Goal: Task Accomplishment & Management: Complete application form

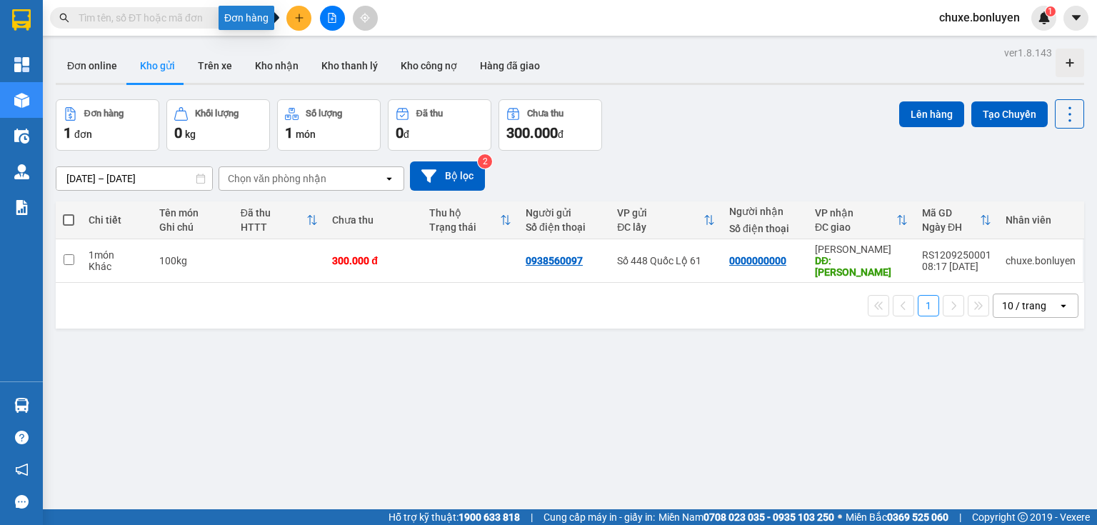
click at [294, 16] on icon "plus" at bounding box center [299, 18] width 10 height 10
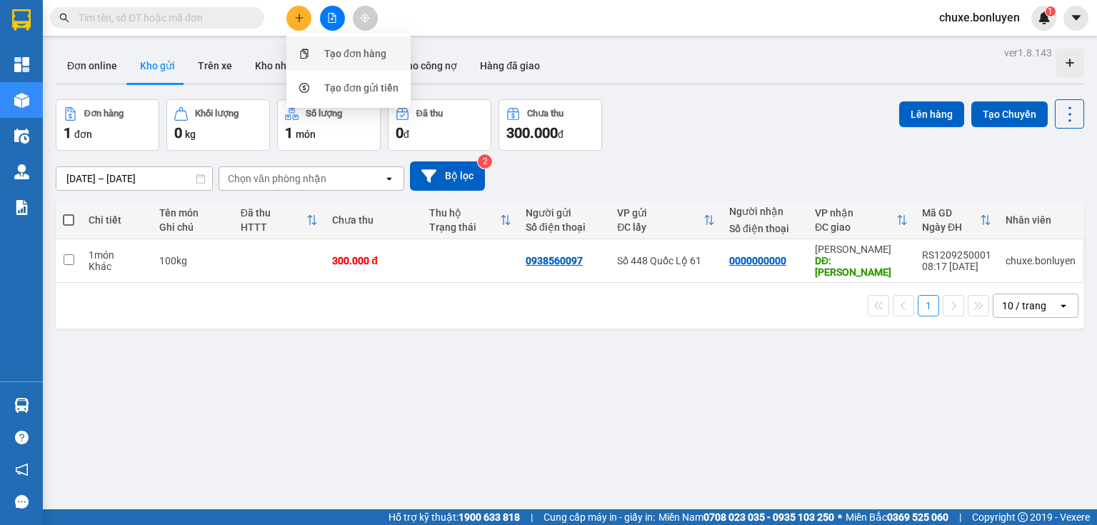
click at [314, 54] on div "Tạo đơn hàng" at bounding box center [348, 53] width 107 height 27
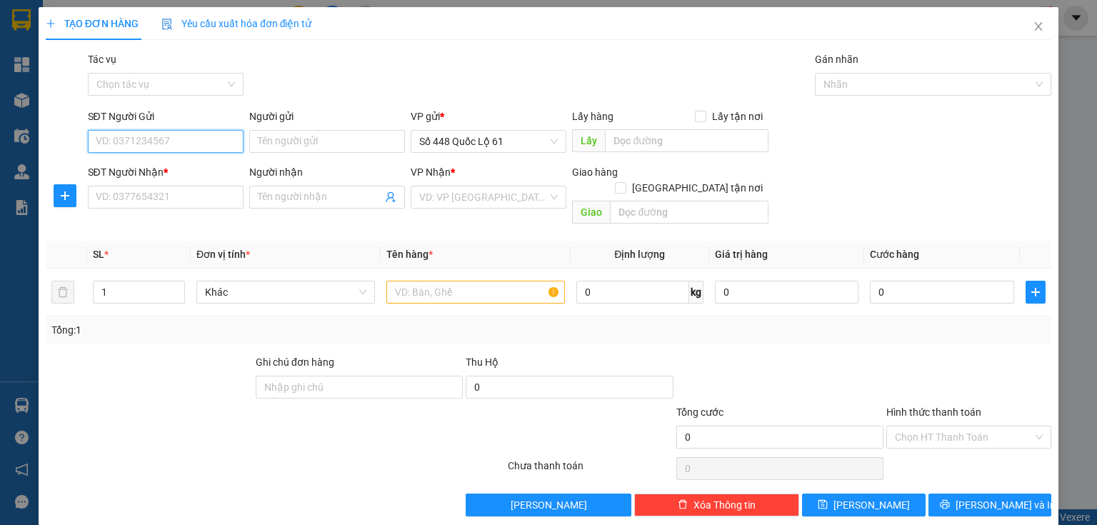
click at [186, 147] on input "SĐT Người Gửi" at bounding box center [166, 141] width 156 height 23
click at [159, 172] on div "0787998488" at bounding box center [164, 170] width 137 height 16
type input "0787998488"
type input "LAI VUNG"
type input "0000000000000"
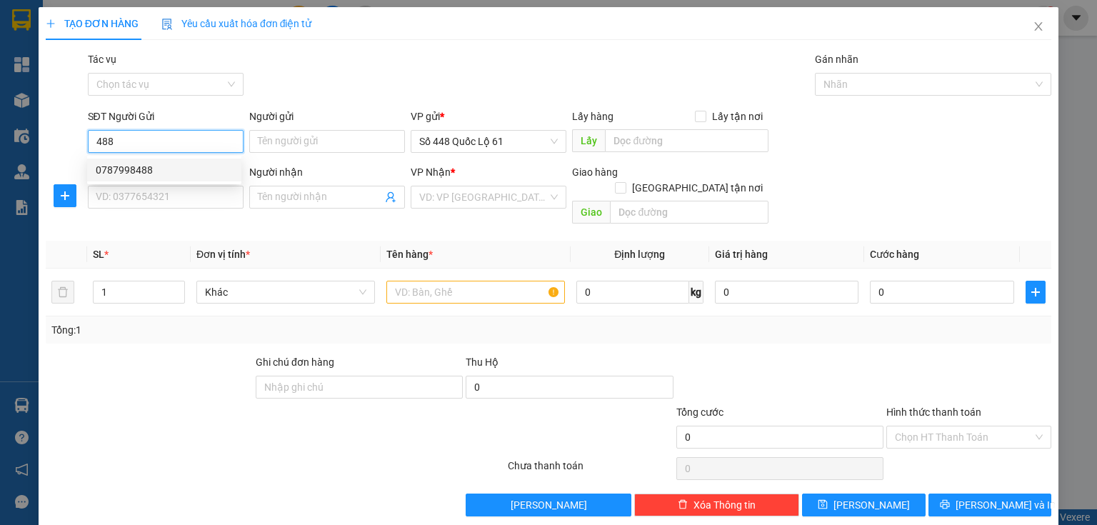
type input "979 NT"
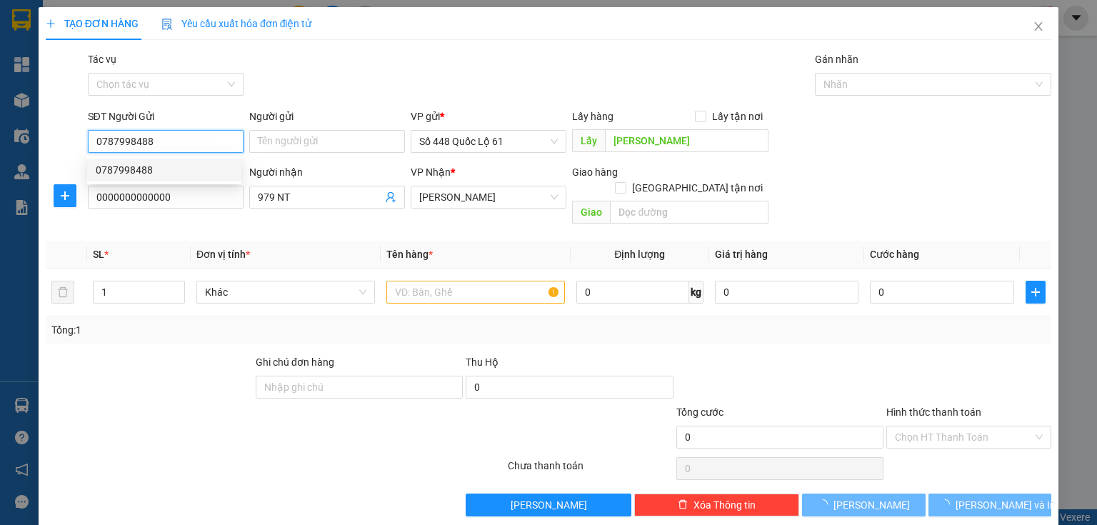
type input "210.000"
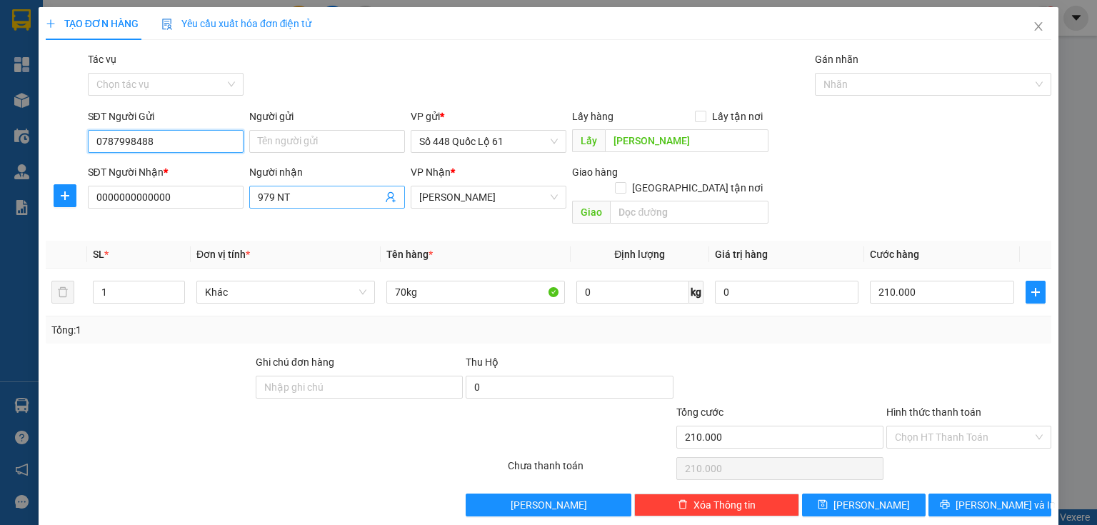
type input "0787998488"
click at [354, 203] on input "979 NT" at bounding box center [320, 197] width 124 height 16
type input "9"
click at [459, 200] on span "Gia Lai" at bounding box center [488, 196] width 139 height 21
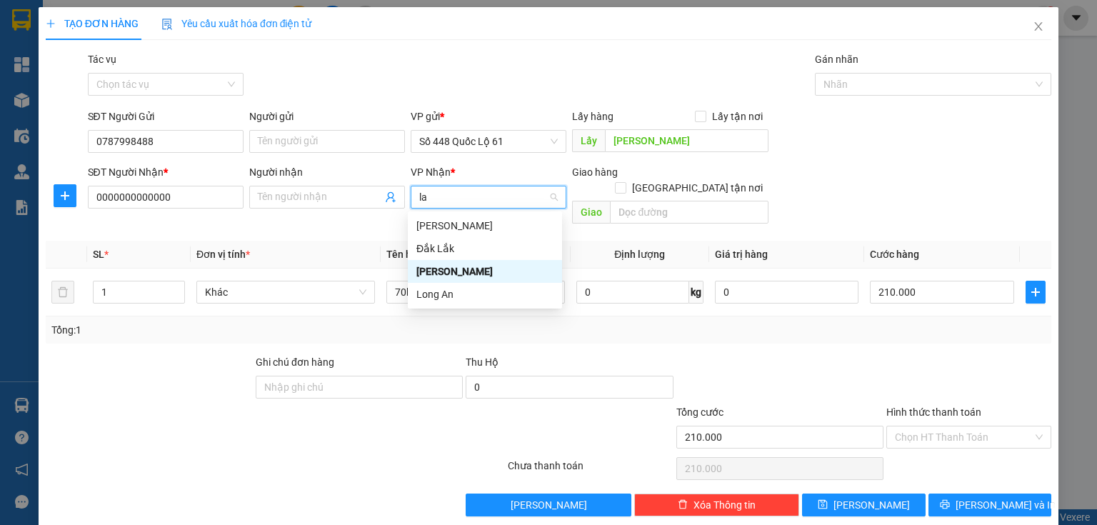
type input "lam"
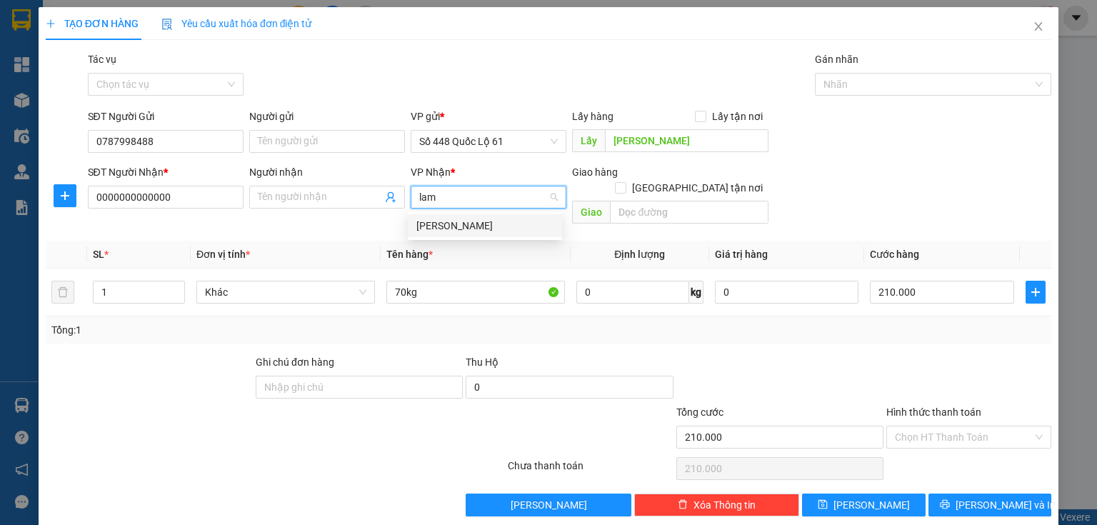
drag, startPoint x: 449, startPoint y: 226, endPoint x: 420, endPoint y: 269, distance: 51.5
click at [449, 226] on div "[PERSON_NAME]" at bounding box center [484, 226] width 137 height 16
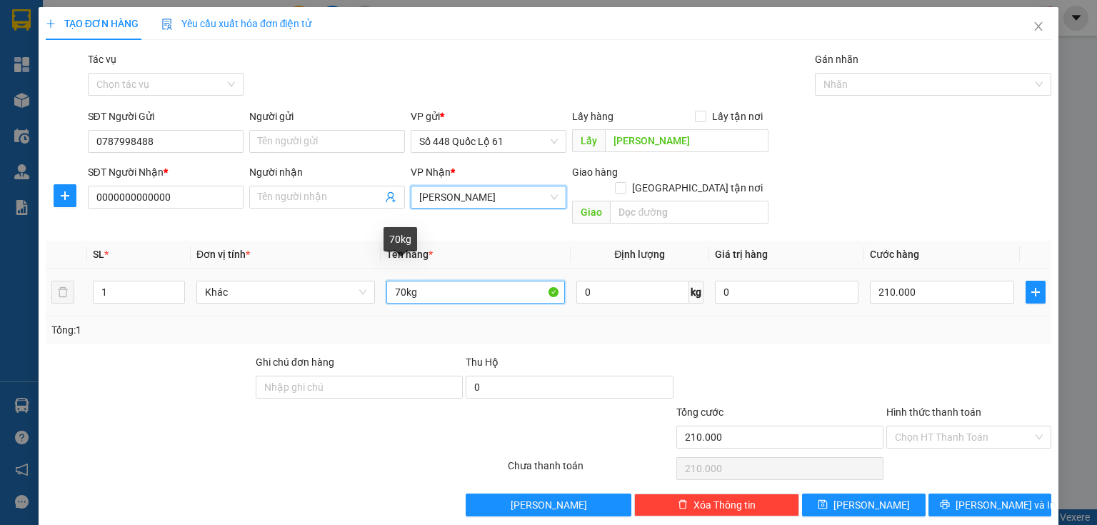
click at [400, 282] on input "70kg" at bounding box center [475, 292] width 179 height 23
click at [398, 281] on input "70kg" at bounding box center [475, 292] width 179 height 23
type input "100kg"
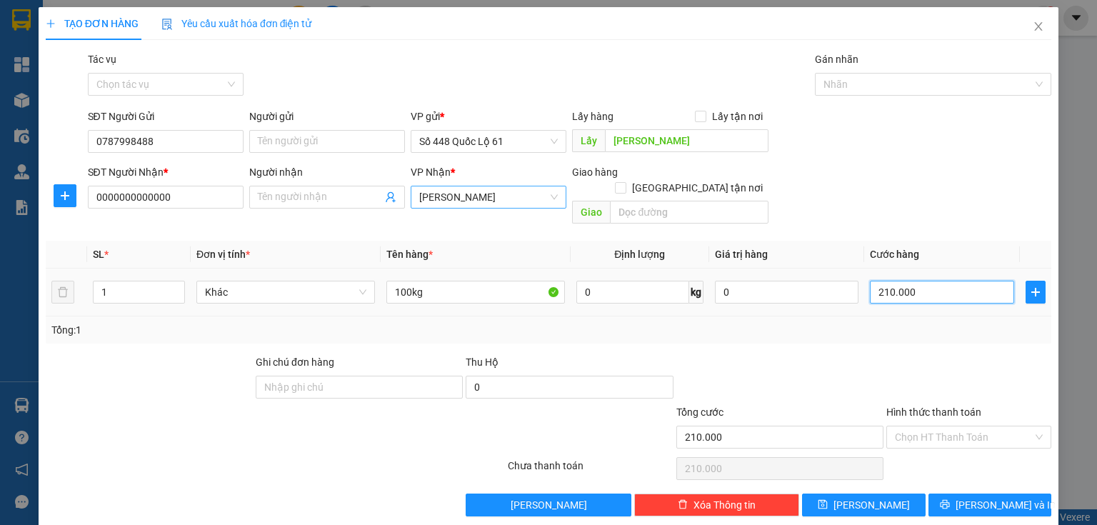
click at [960, 283] on input "210.000" at bounding box center [942, 292] width 144 height 23
type input "3"
type input "30"
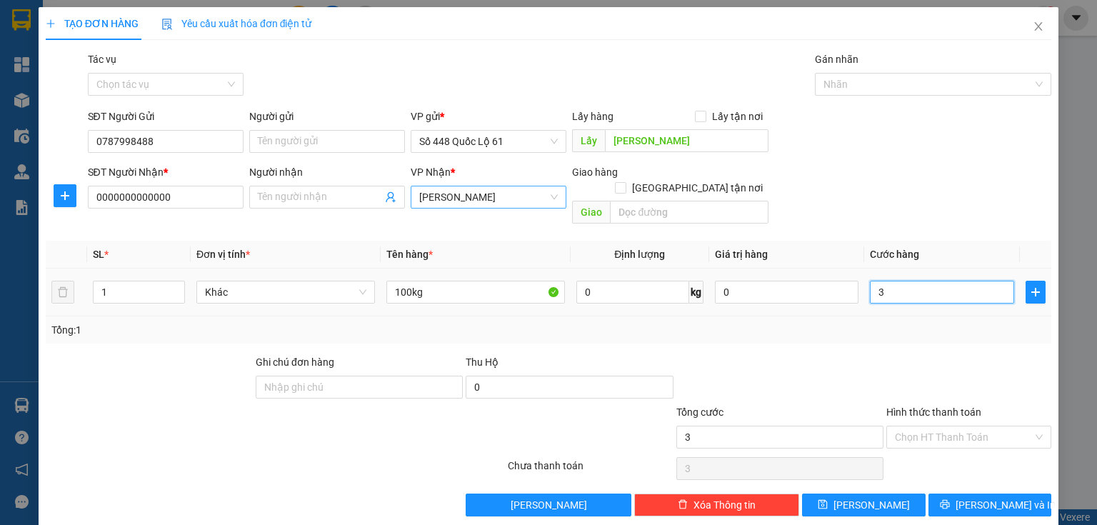
type input "30"
type input "300"
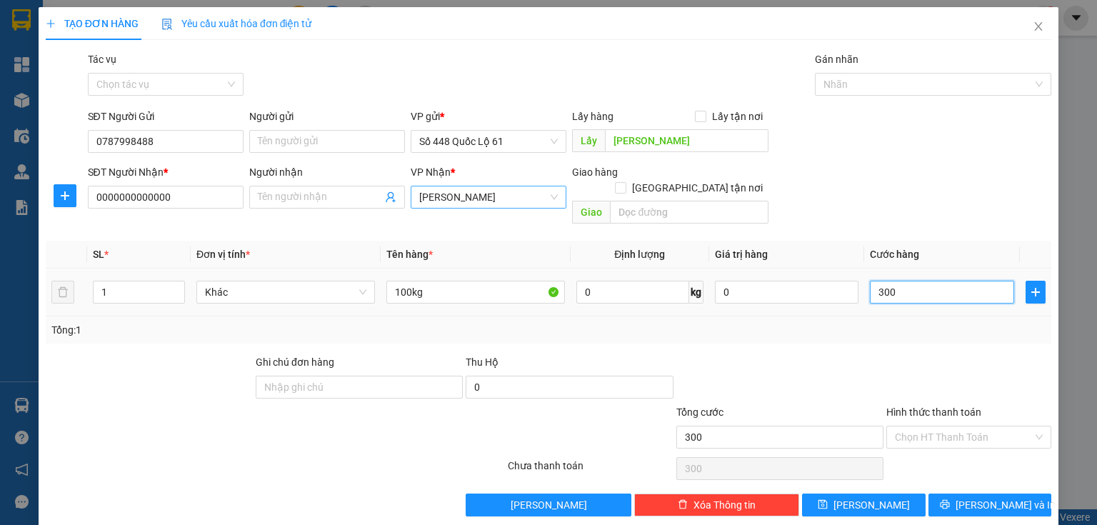
type input "30"
type input "3"
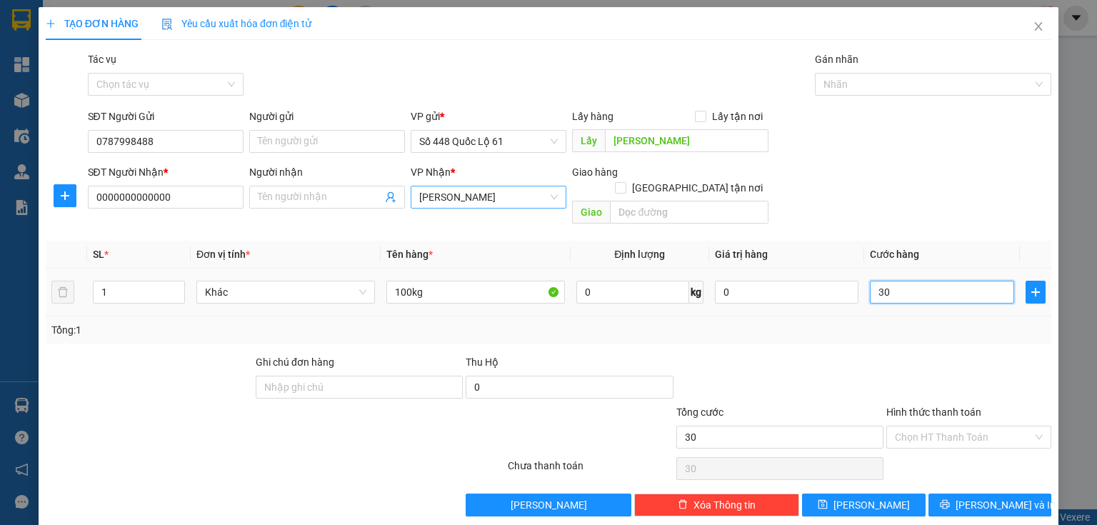
type input "3"
type input "0"
type input "2"
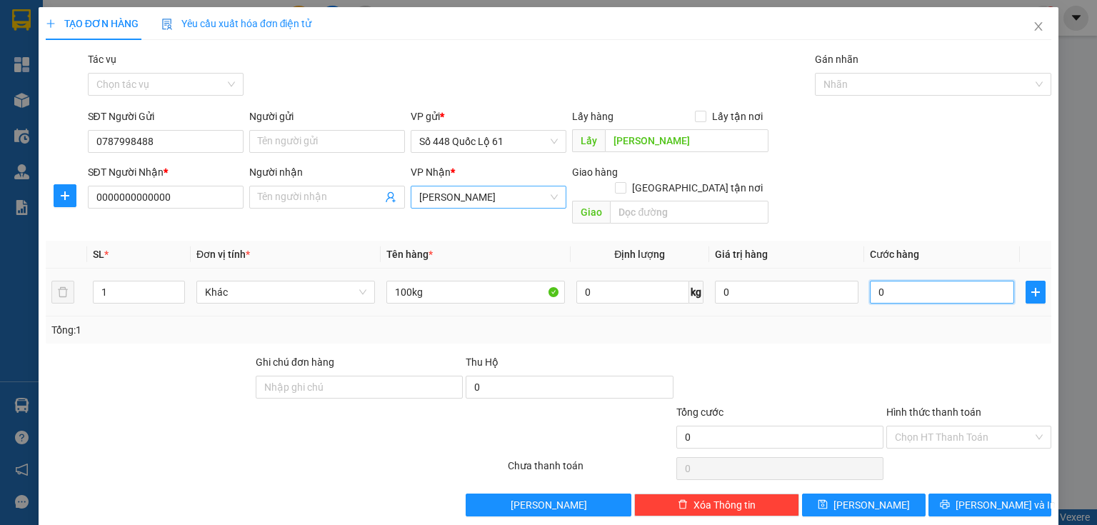
type input "2"
type input "02"
type input "20"
type input "020"
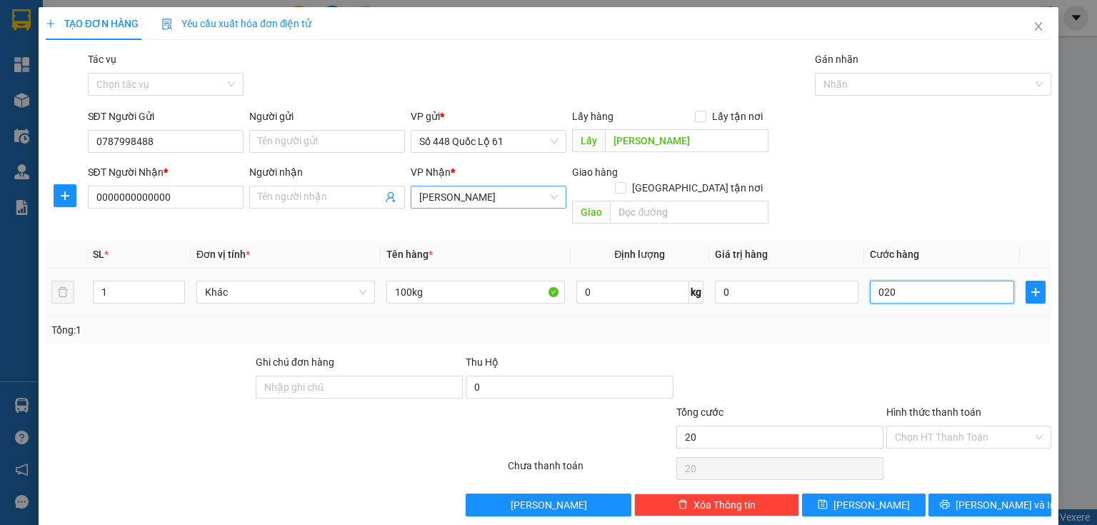
type input "200"
type input "0.200"
type input "200.000"
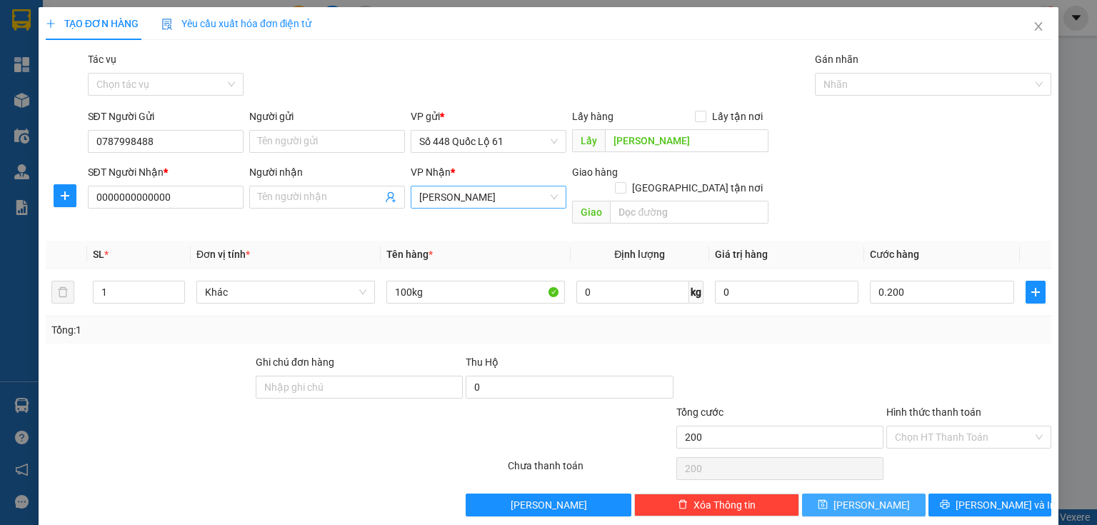
type input "200.000"
click at [874, 494] on button "Lưu" at bounding box center [864, 505] width 124 height 23
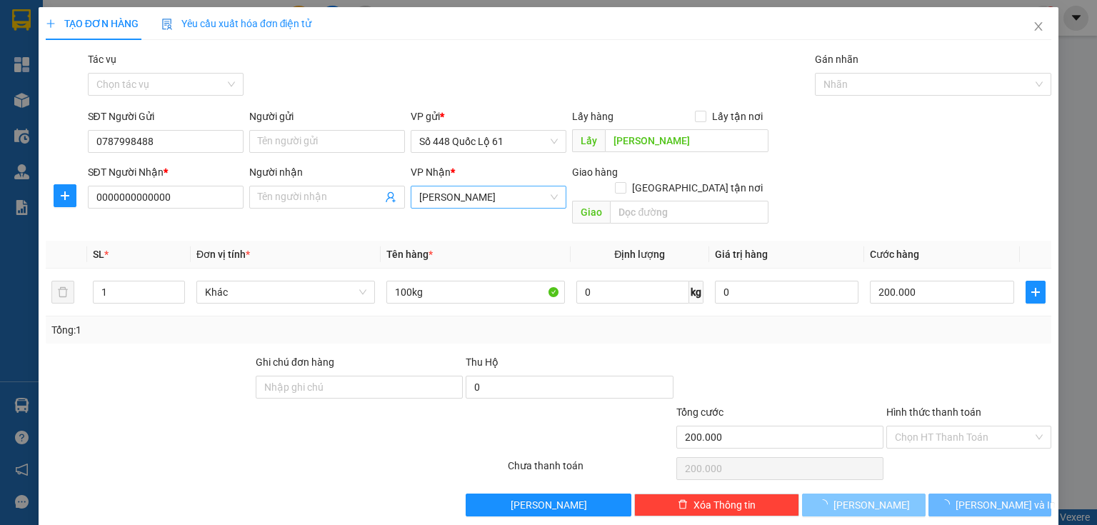
type input "0"
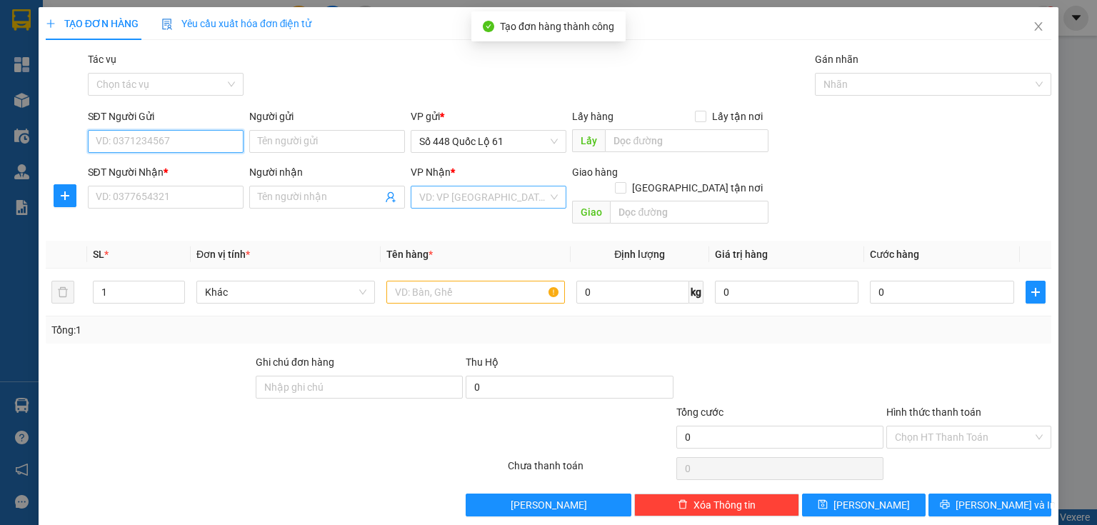
click at [171, 141] on input "SĐT Người Gửi" at bounding box center [166, 141] width 156 height 23
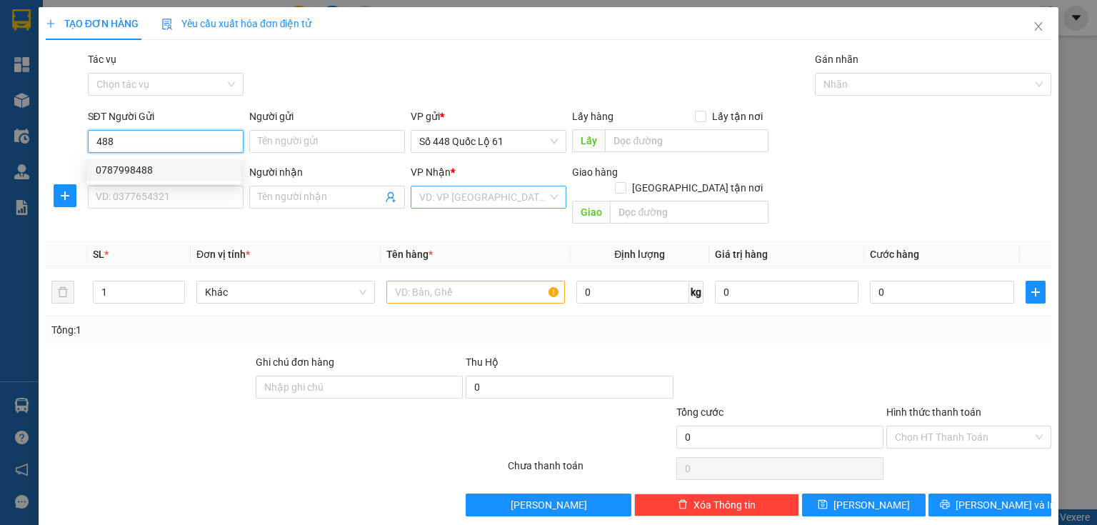
click at [184, 172] on div "0787998488" at bounding box center [164, 170] width 137 height 16
type input "0787998488"
type input "LAI VUNG"
type input "0000000000000"
type input "979 NT"
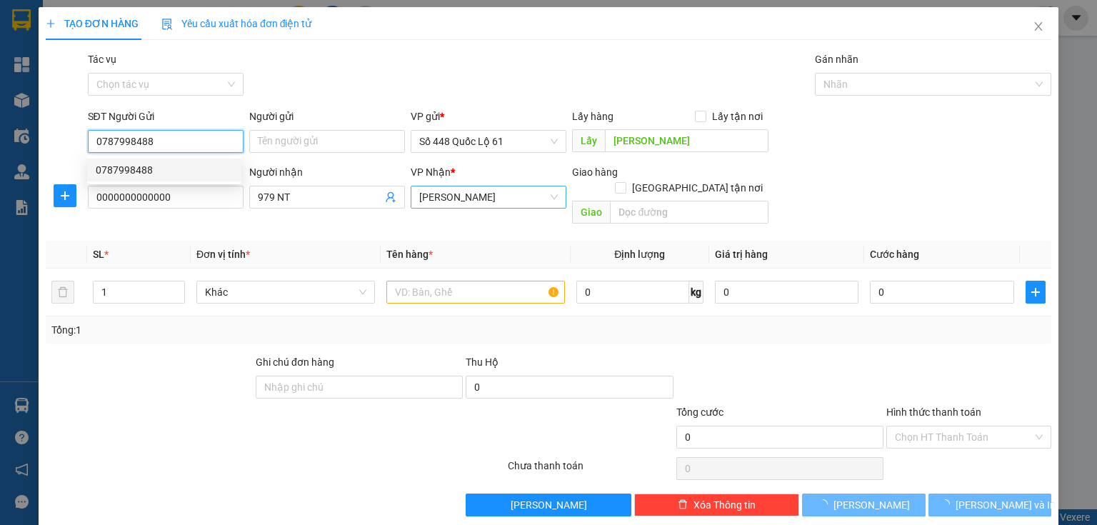
type input "200.000"
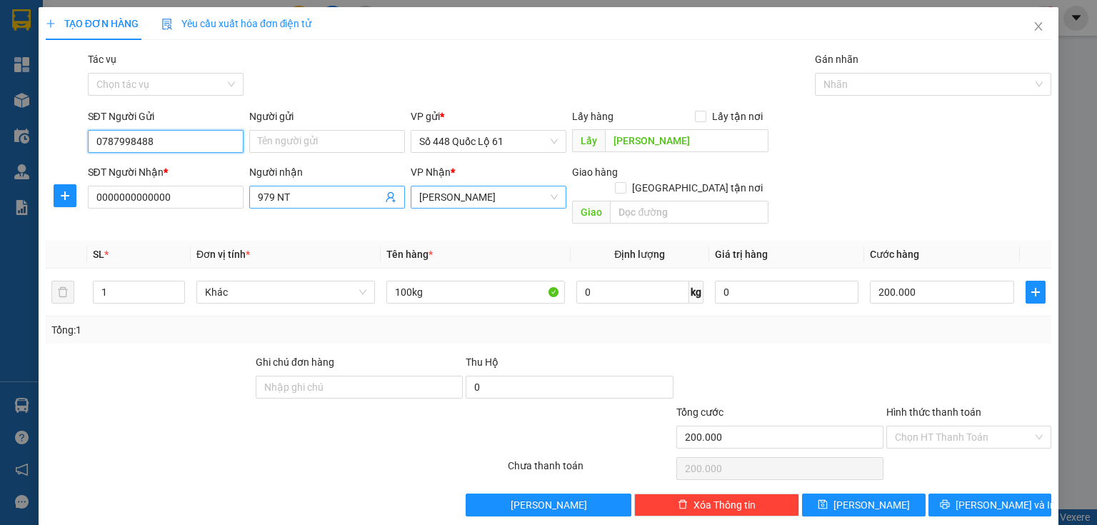
type input "0787998488"
click at [346, 204] on input "979 NT" at bounding box center [320, 197] width 124 height 16
type input "9"
click at [451, 191] on span "[PERSON_NAME]" at bounding box center [488, 196] width 139 height 21
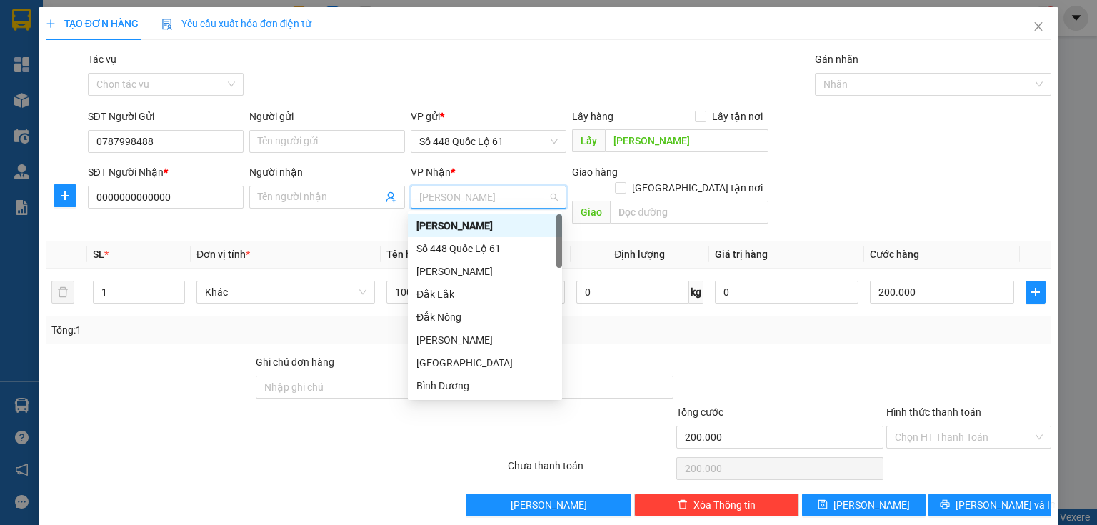
type input "q"
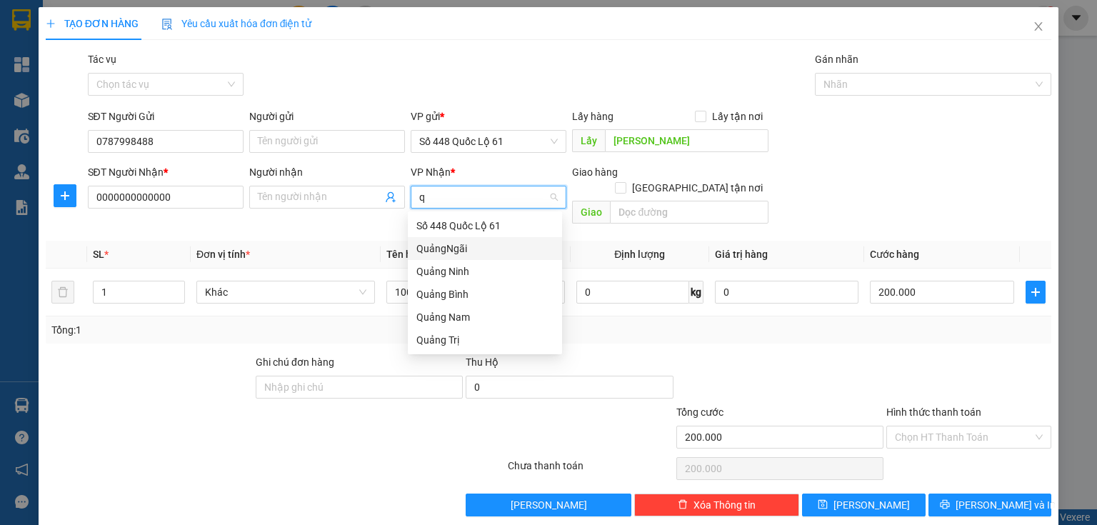
click at [480, 255] on div "QuảngNgãi" at bounding box center [484, 249] width 137 height 16
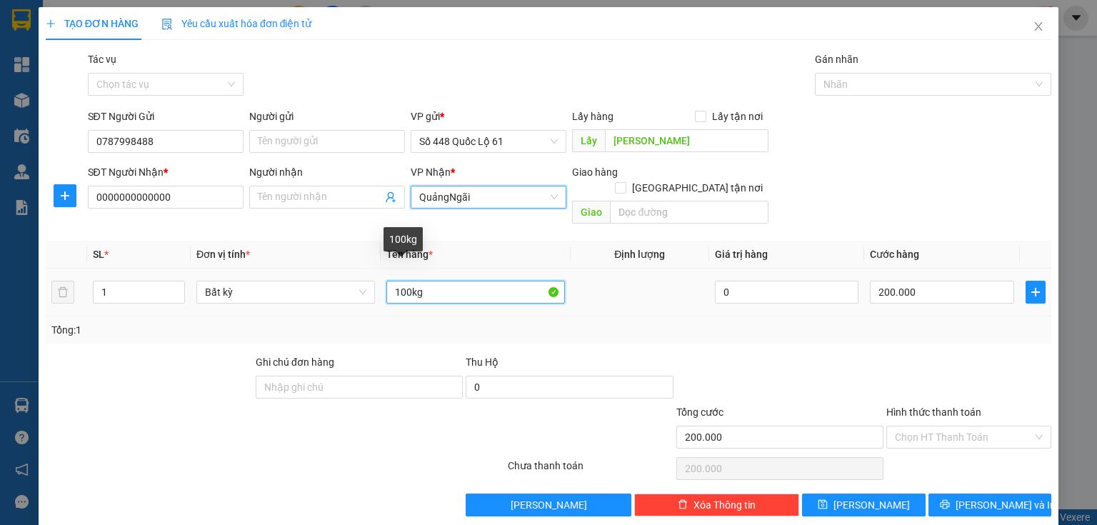
click at [400, 281] on input "100kg" at bounding box center [475, 292] width 179 height 23
type input "200kg"
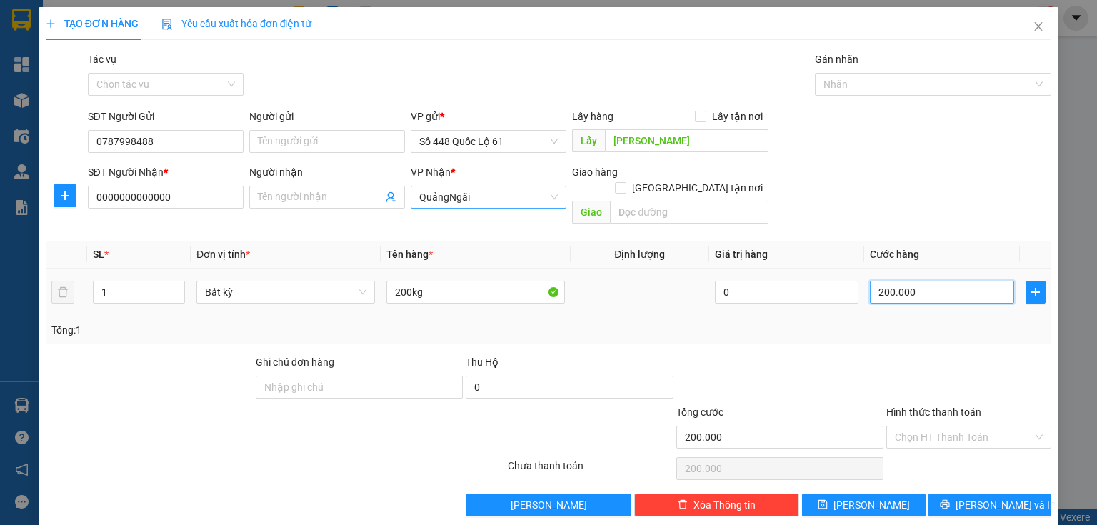
click at [879, 281] on input "200.000" at bounding box center [942, 292] width 144 height 23
type input "6"
type input "60"
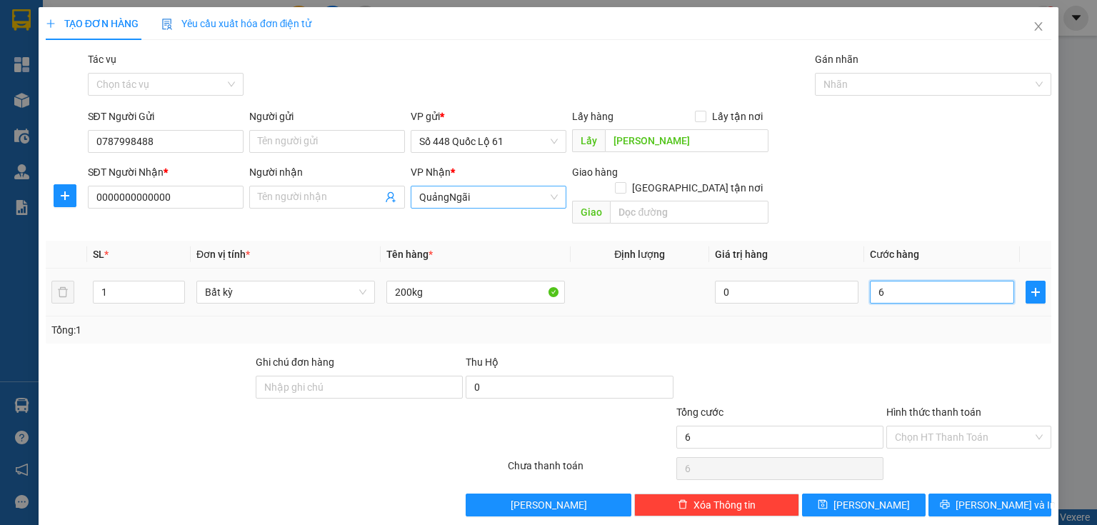
type input "60"
type input "600"
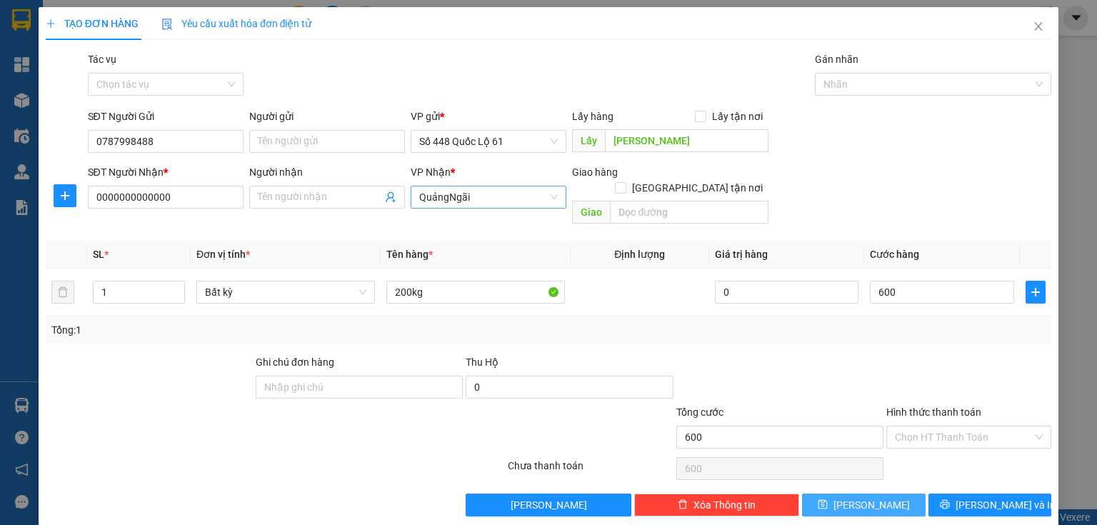
type input "600.000"
click at [828, 499] on icon "save" at bounding box center [823, 504] width 10 height 10
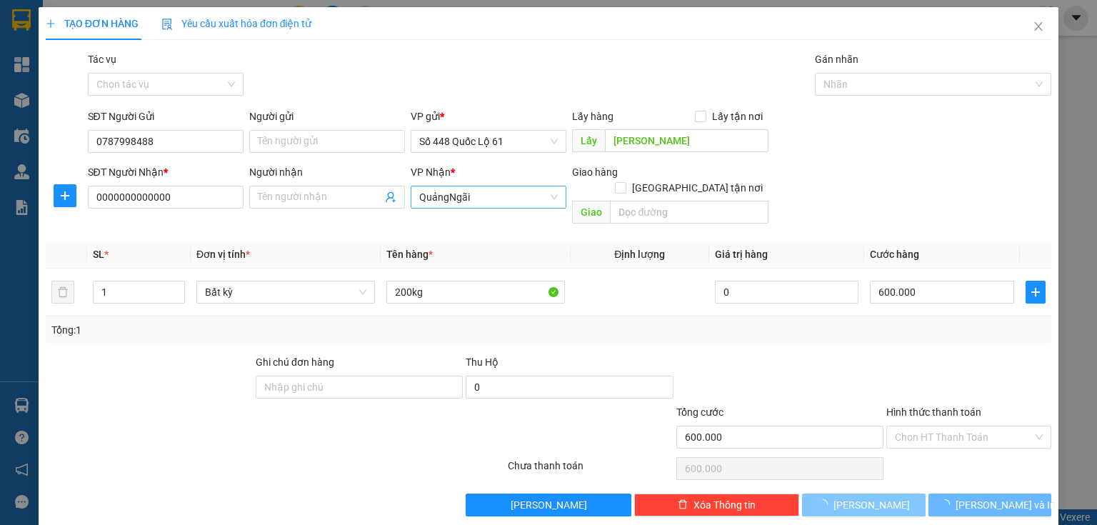
type input "0"
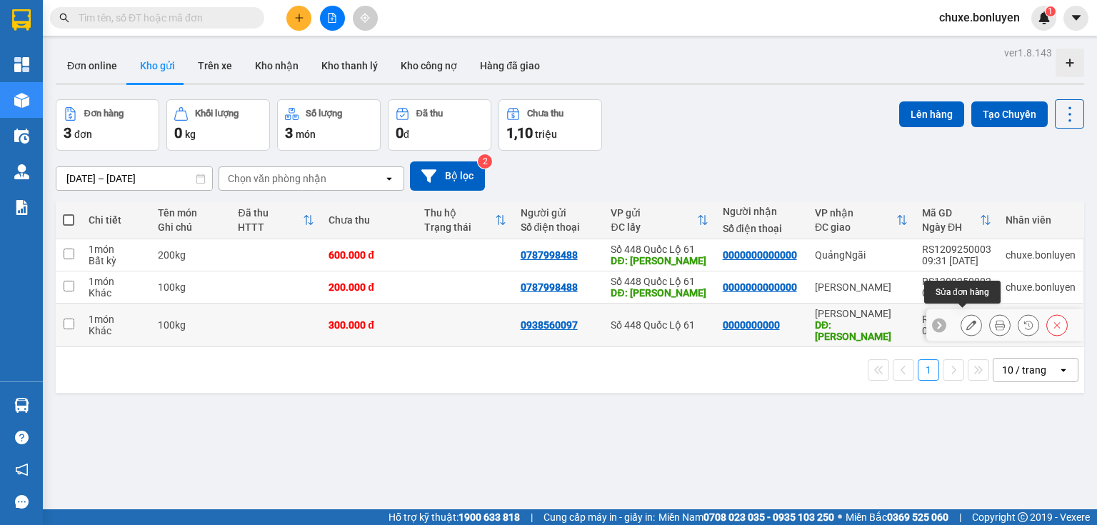
click at [966, 320] on icon at bounding box center [971, 325] width 10 height 10
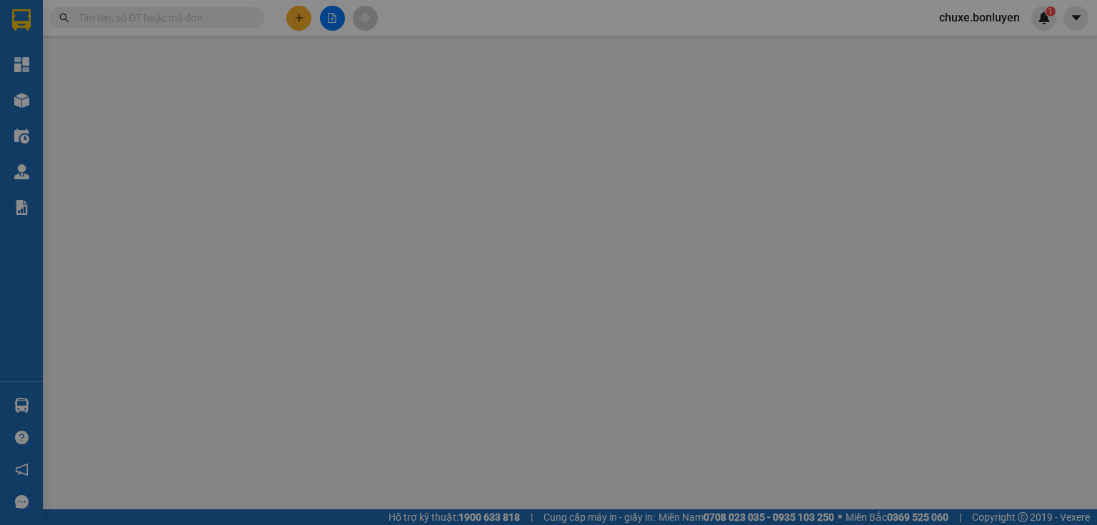
type input "0938560097"
type input "0000000000"
type input "bảo lộc"
type input "300.000"
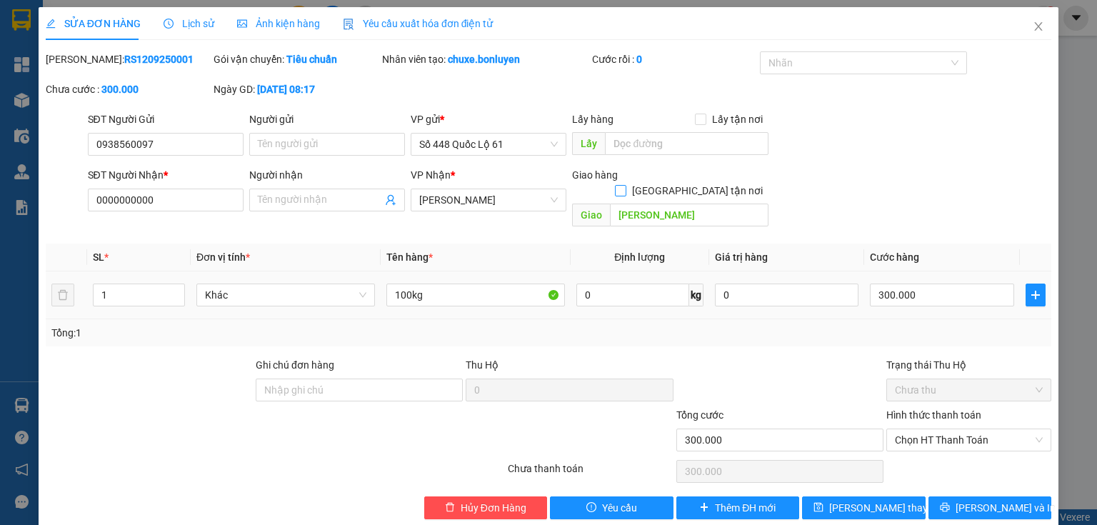
click at [625, 185] on input "Giao tận nơi" at bounding box center [620, 190] width 10 height 10
checkbox input "true"
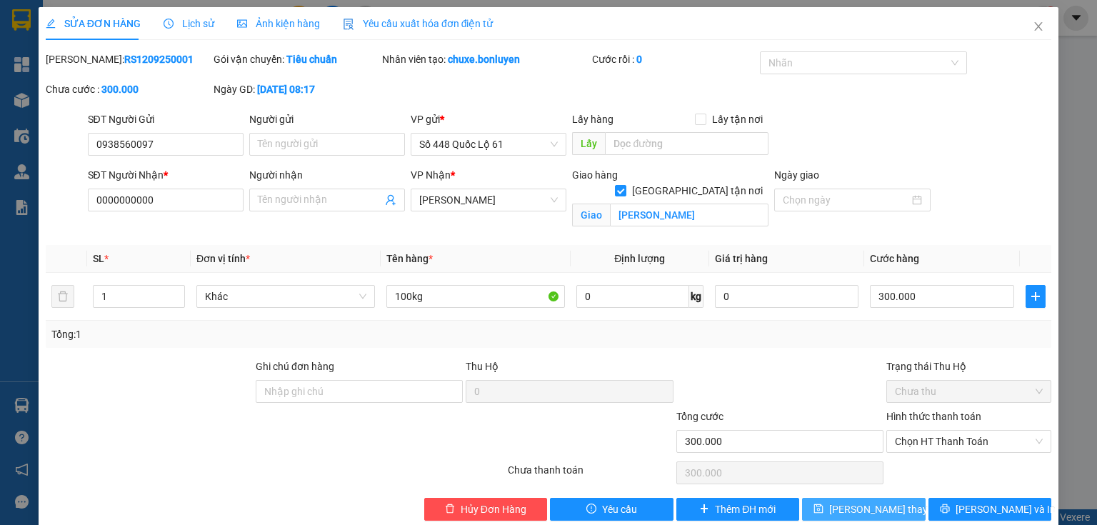
click at [860, 504] on span "Lưu thay đổi" at bounding box center [886, 509] width 114 height 16
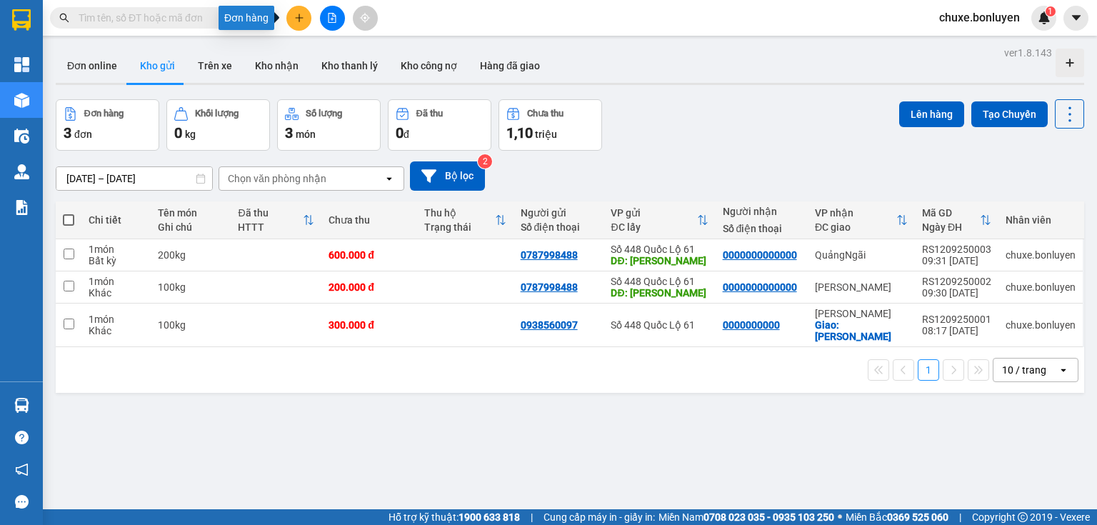
click at [297, 20] on icon "plus" at bounding box center [299, 18] width 10 height 10
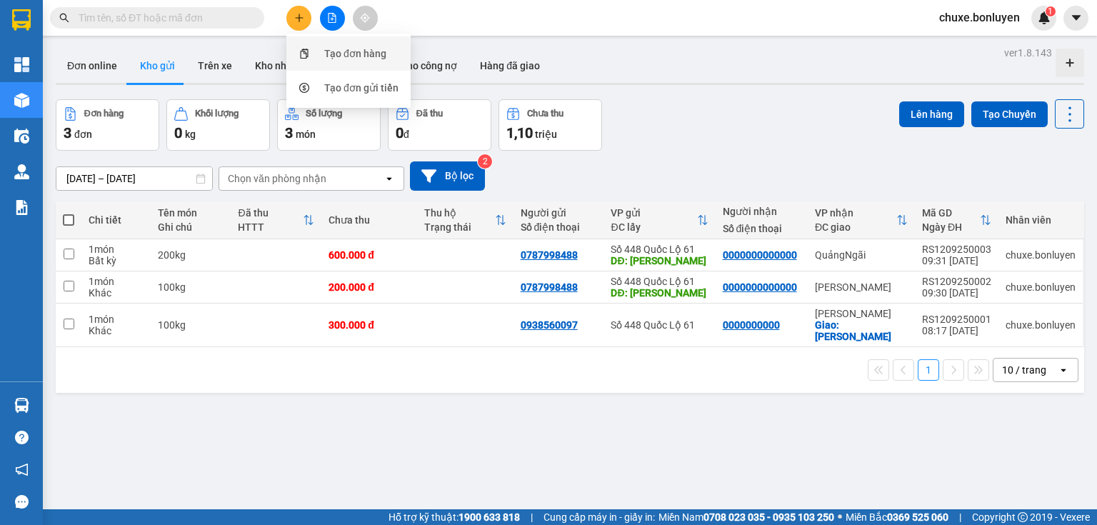
click at [326, 51] on div "Tạo đơn hàng" at bounding box center [355, 54] width 62 height 16
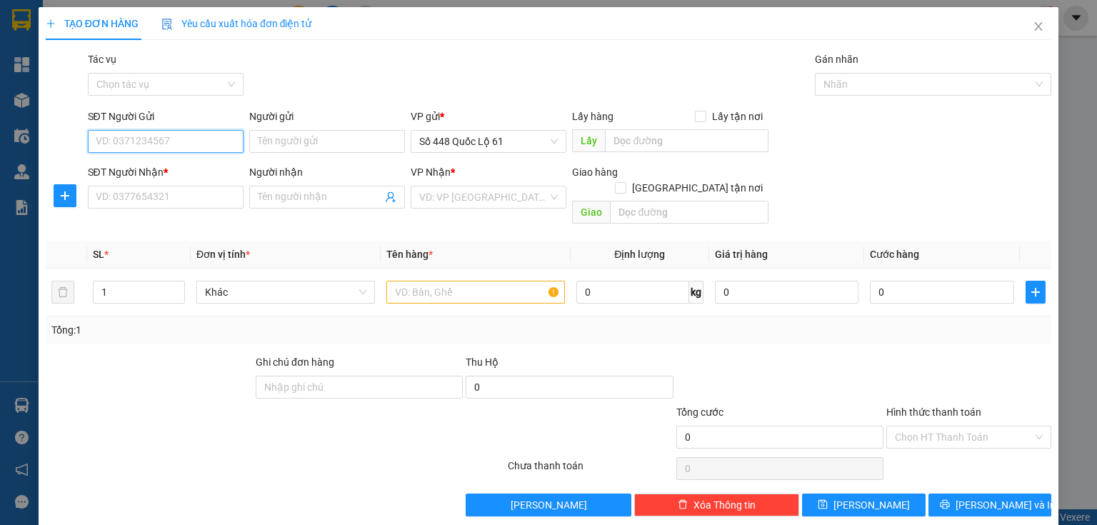
click at [211, 144] on input "SĐT Người Gửi" at bounding box center [166, 141] width 156 height 23
click at [171, 173] on div "0939932972" at bounding box center [164, 170] width 137 height 16
type input "0939932972"
type input "lai vung"
type input "00000000000"
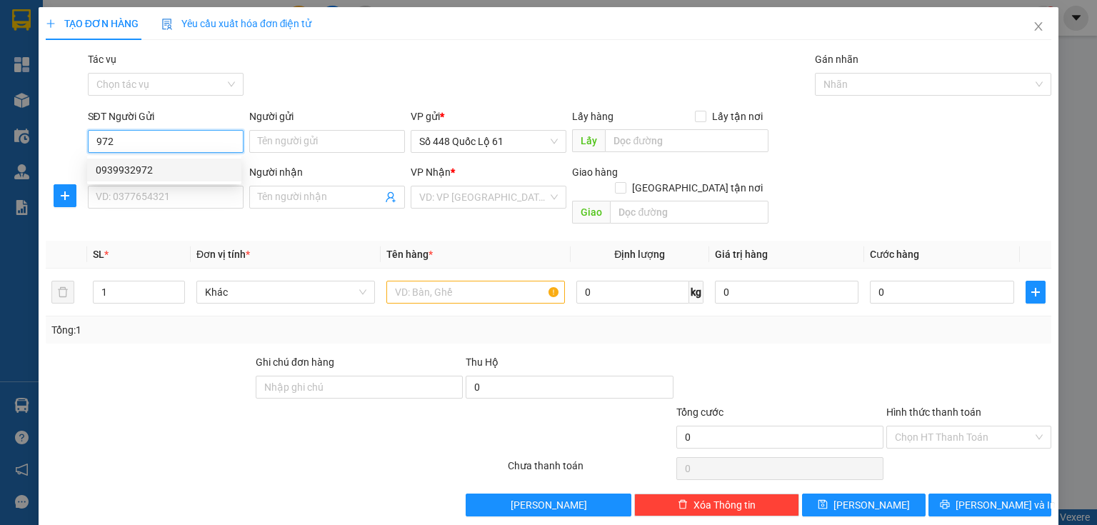
type input "333..."
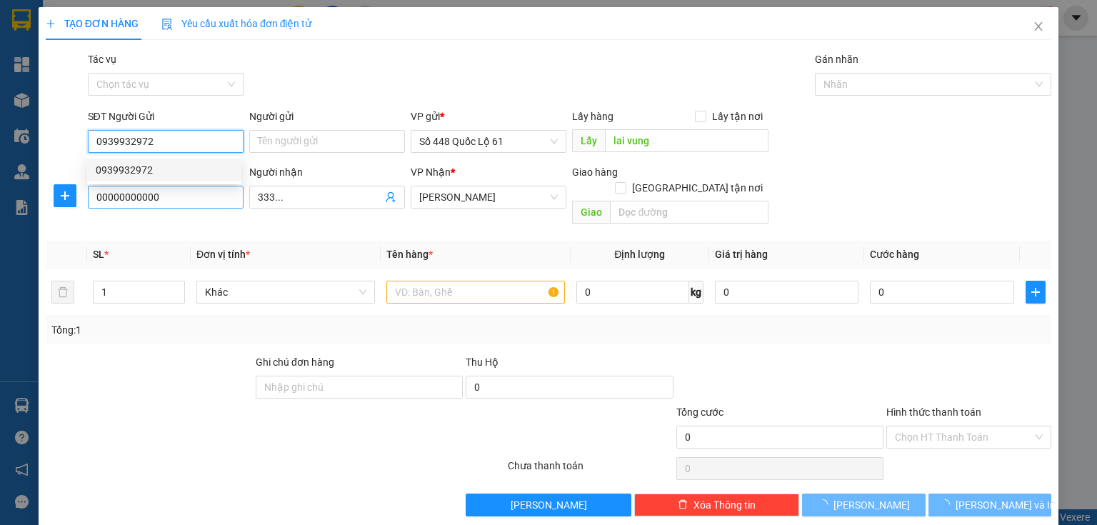
type input "200.000"
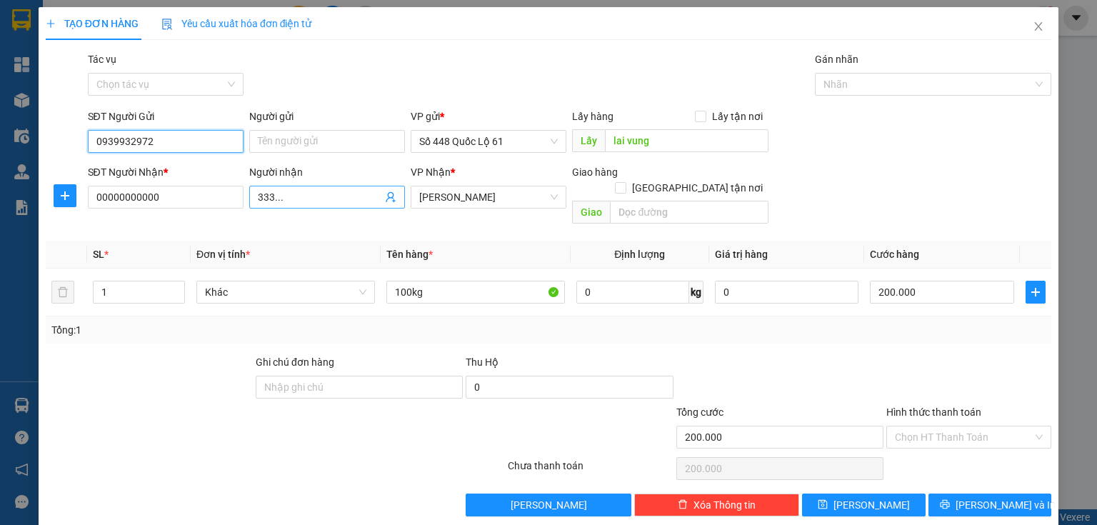
type input "0939932972"
click at [326, 206] on span "333..." at bounding box center [327, 197] width 156 height 23
type input "3"
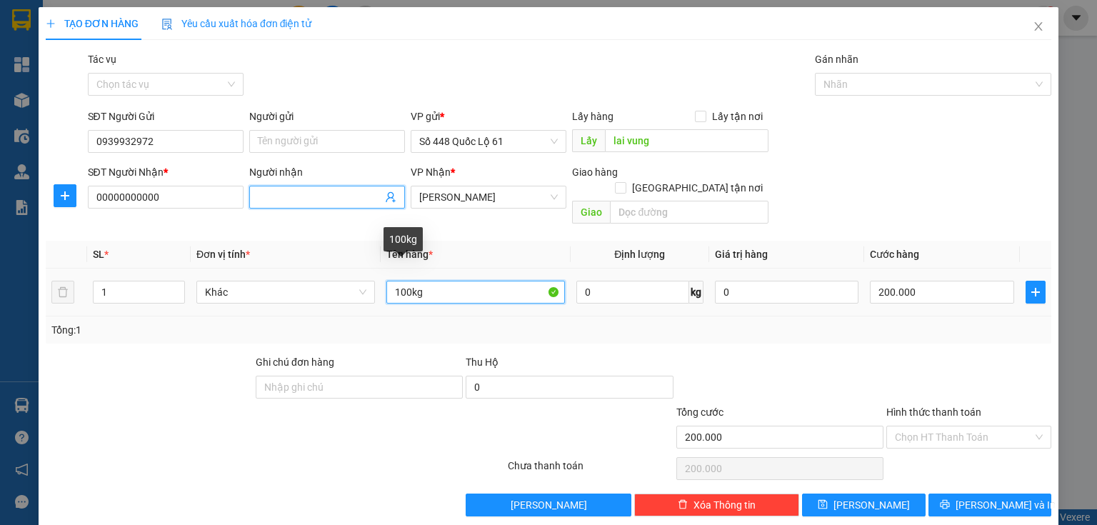
click at [397, 281] on input "100kg" at bounding box center [475, 292] width 179 height 23
click at [497, 200] on span "[PERSON_NAME]" at bounding box center [488, 196] width 139 height 21
type input "200kg"
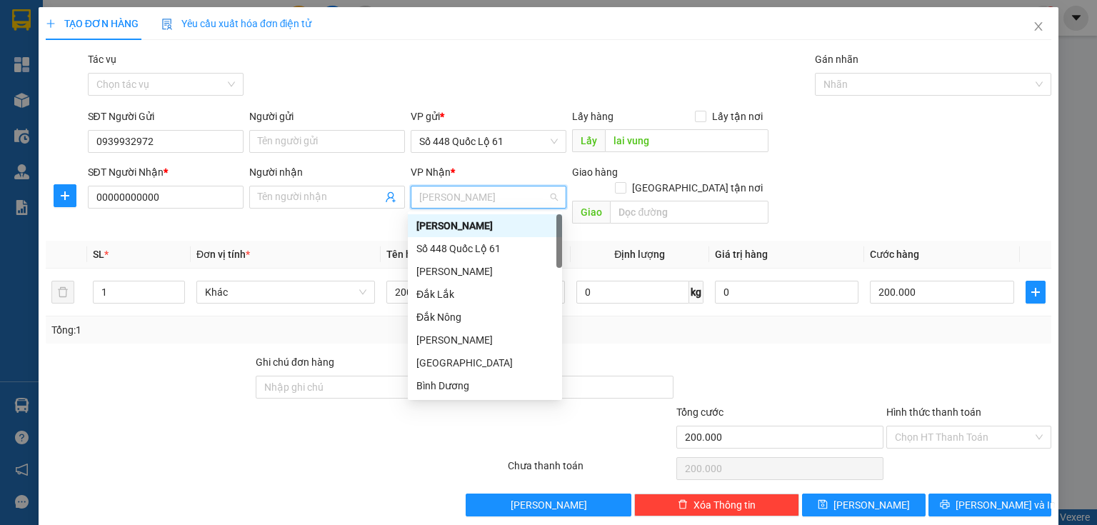
type input "q"
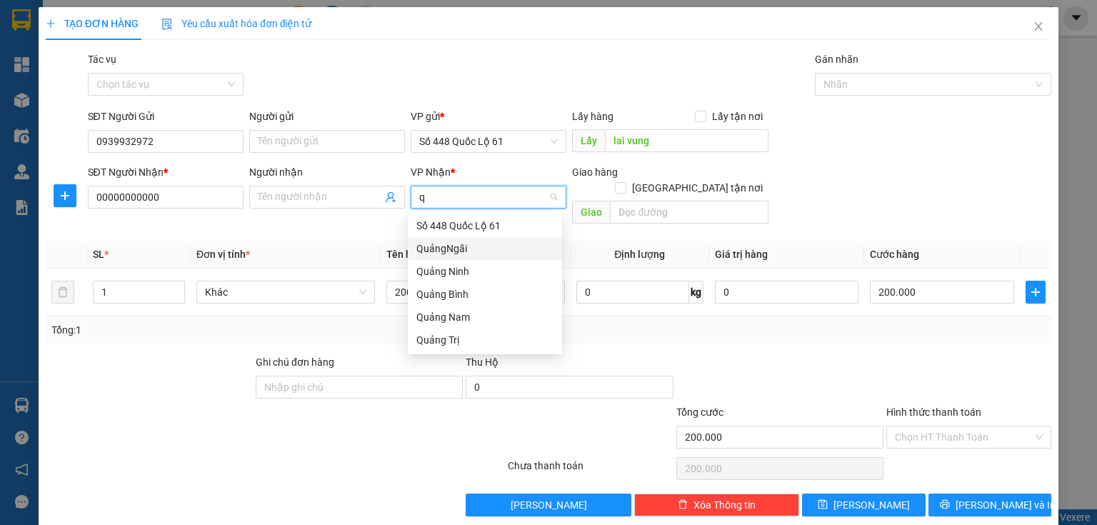
click at [475, 254] on div "QuảngNgãi" at bounding box center [484, 249] width 137 height 16
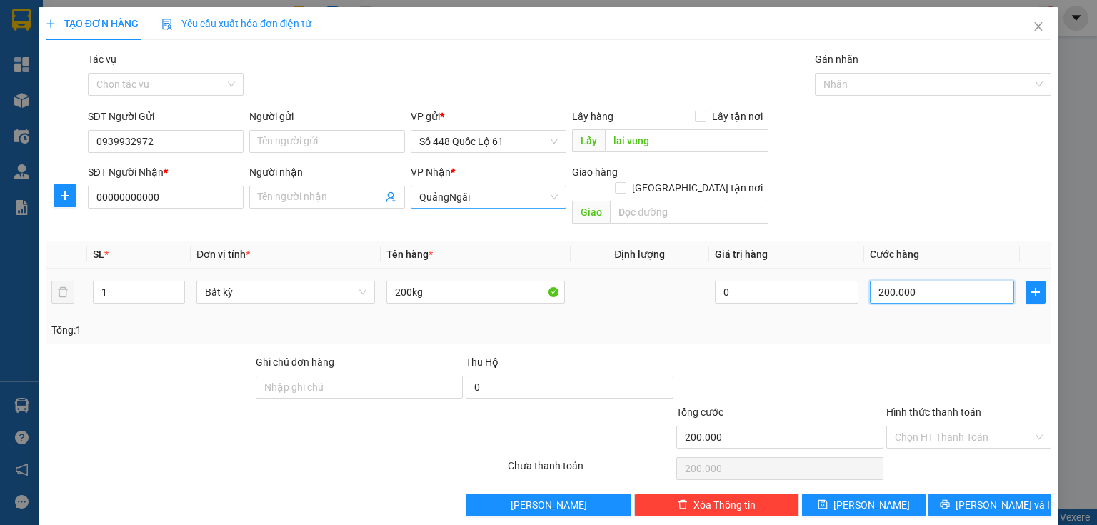
click at [915, 281] on input "200.000" at bounding box center [942, 292] width 144 height 23
type input "0"
type input "6"
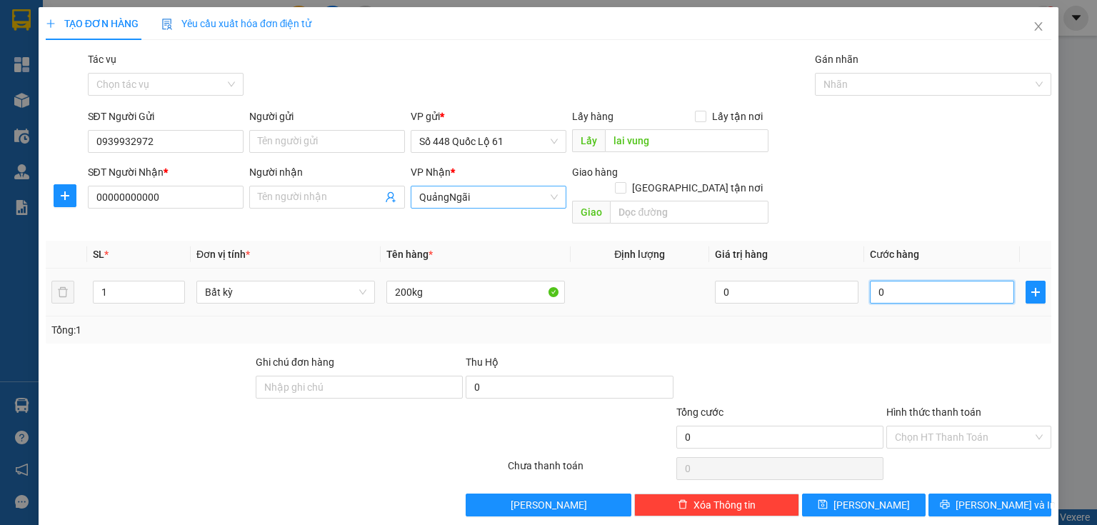
type input "6"
type input "06"
type input "60"
type input "060"
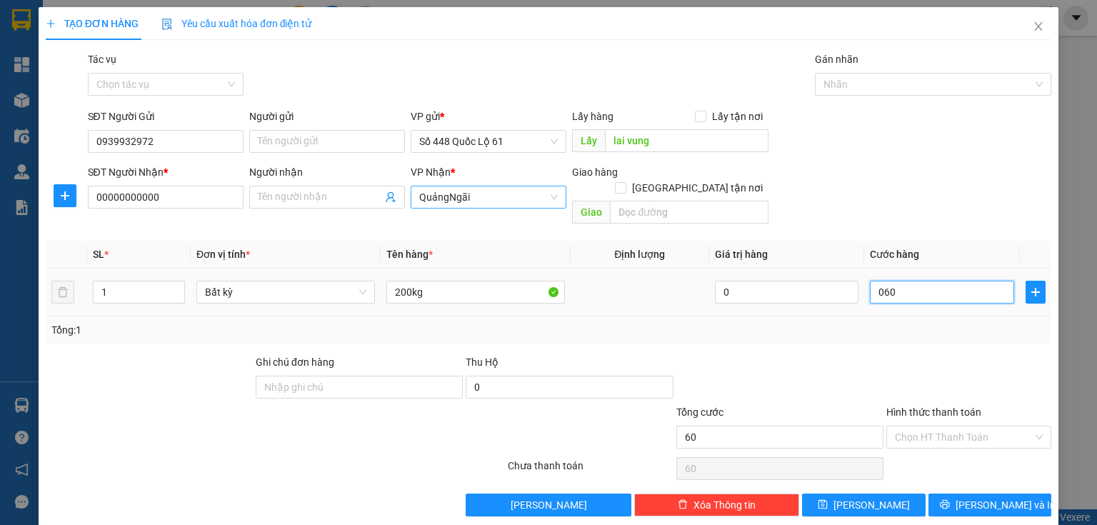
type input "600"
type input "0.600"
type input "600.000"
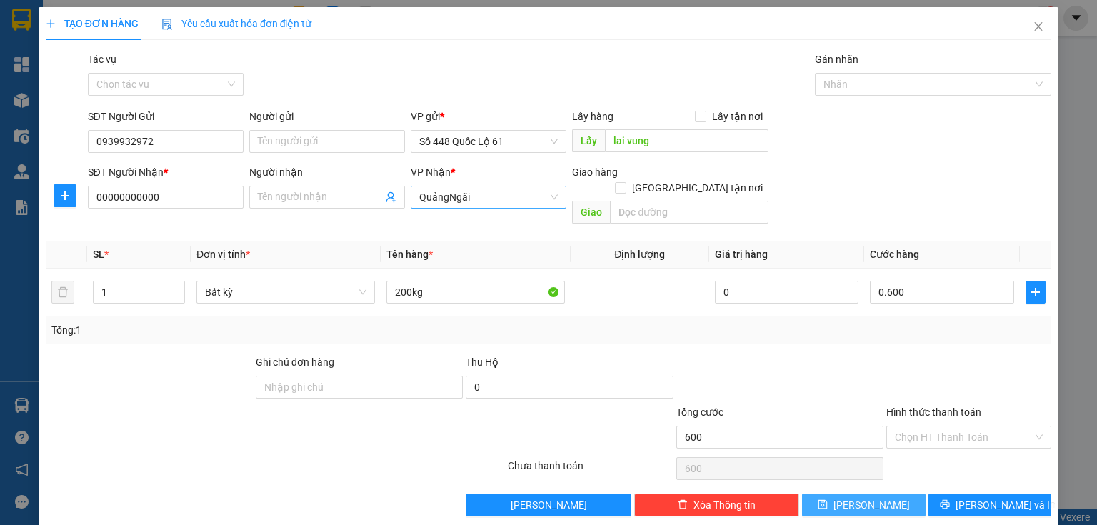
type input "600.000"
click at [890, 494] on button "Lưu" at bounding box center [864, 505] width 124 height 23
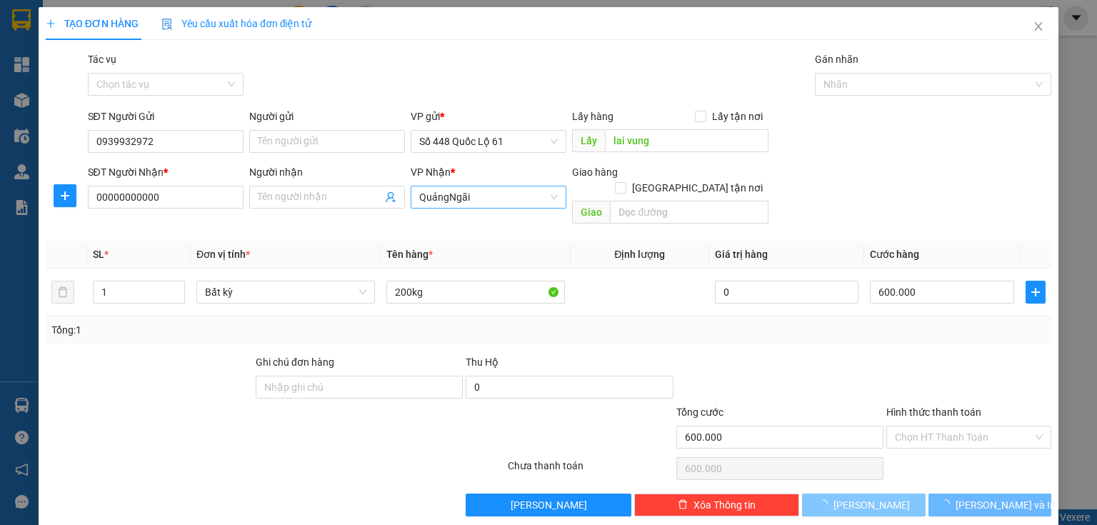
type input "0"
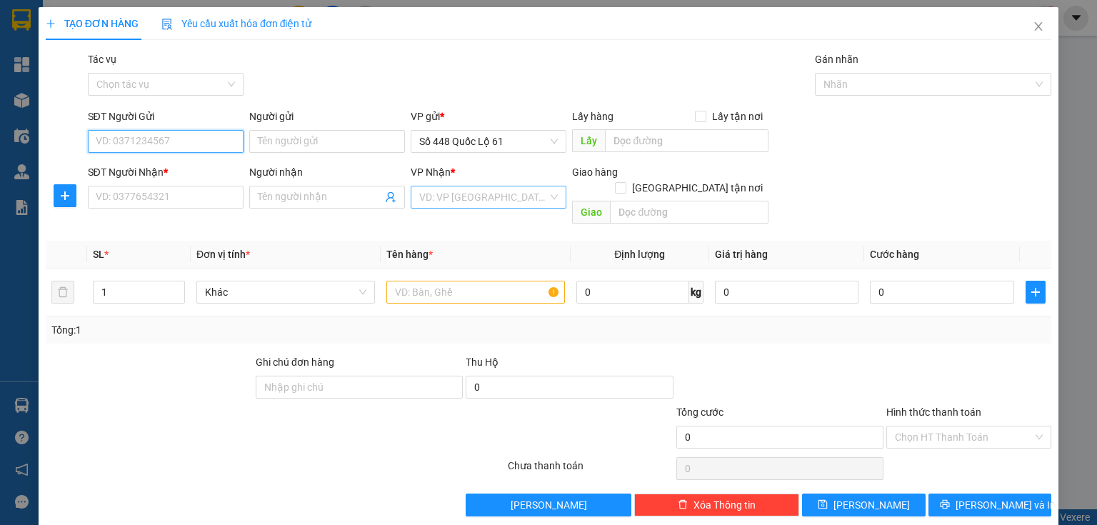
click at [157, 149] on input "SĐT Người Gửi" at bounding box center [166, 141] width 156 height 23
click at [151, 165] on div "0905884364" at bounding box center [164, 170] width 137 height 16
type input "0905884364"
type input "LAI VUNG"
type input "00000000000"
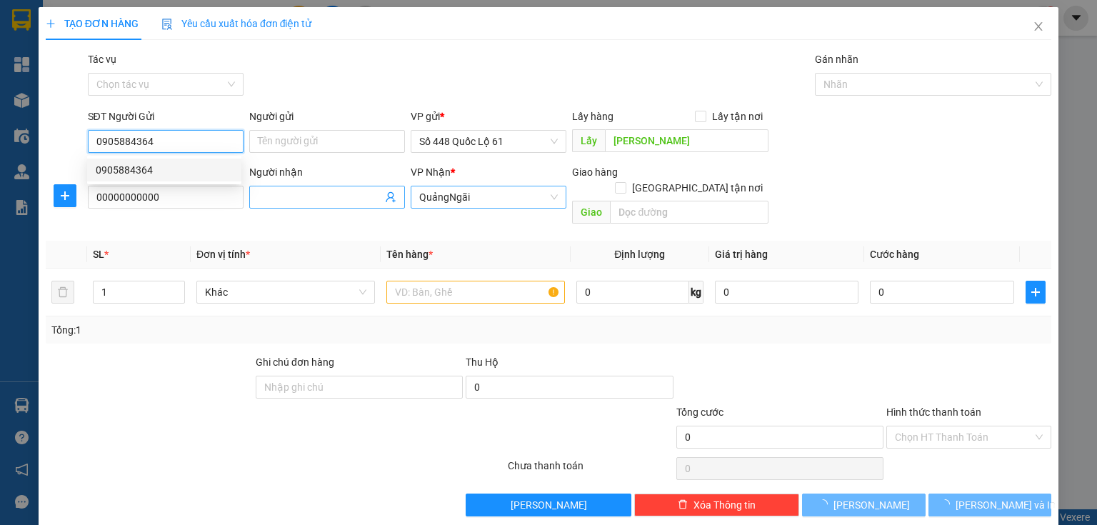
type input "1.200.000"
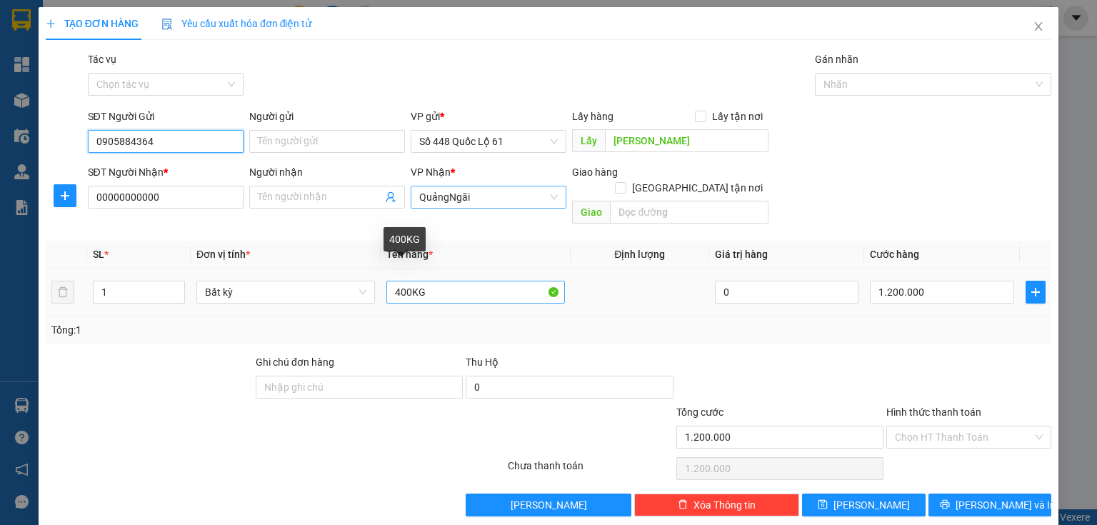
type input "0905884364"
click at [398, 283] on input "400KG" at bounding box center [475, 292] width 179 height 23
type input "300KG"
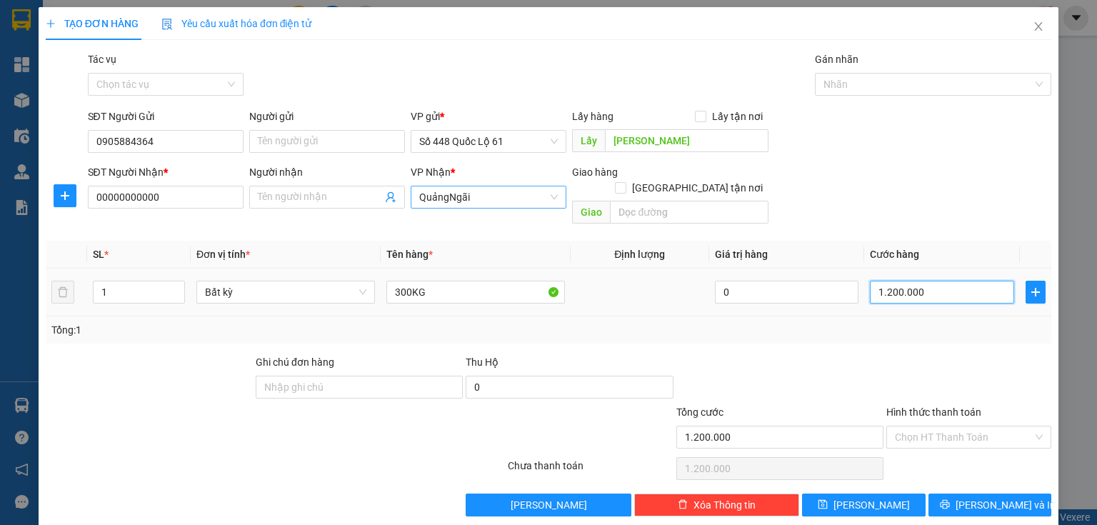
click at [901, 281] on input "1.200.000" at bounding box center [942, 292] width 144 height 23
type input "0"
type input "6"
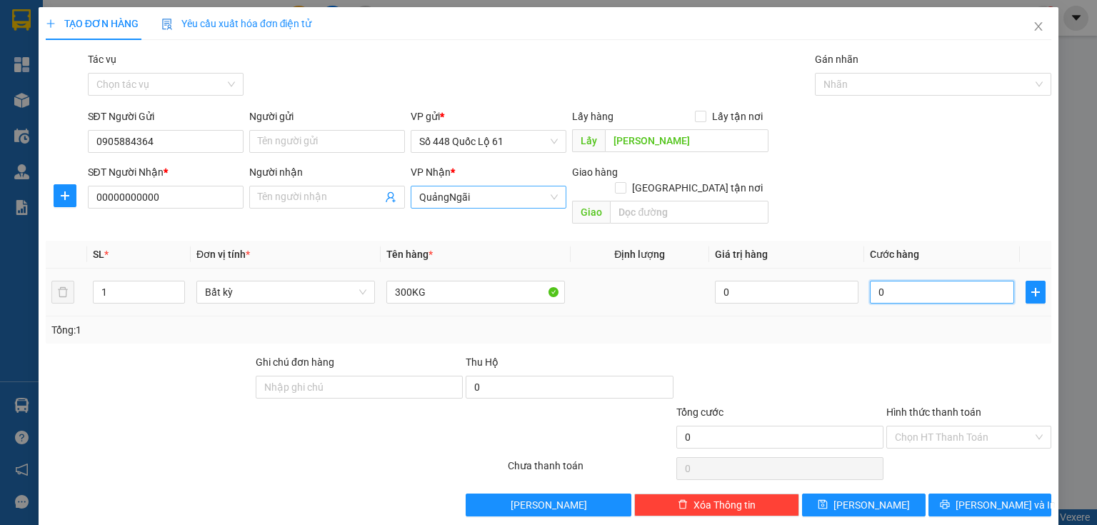
type input "6"
type input "06"
type input "60"
type input "060"
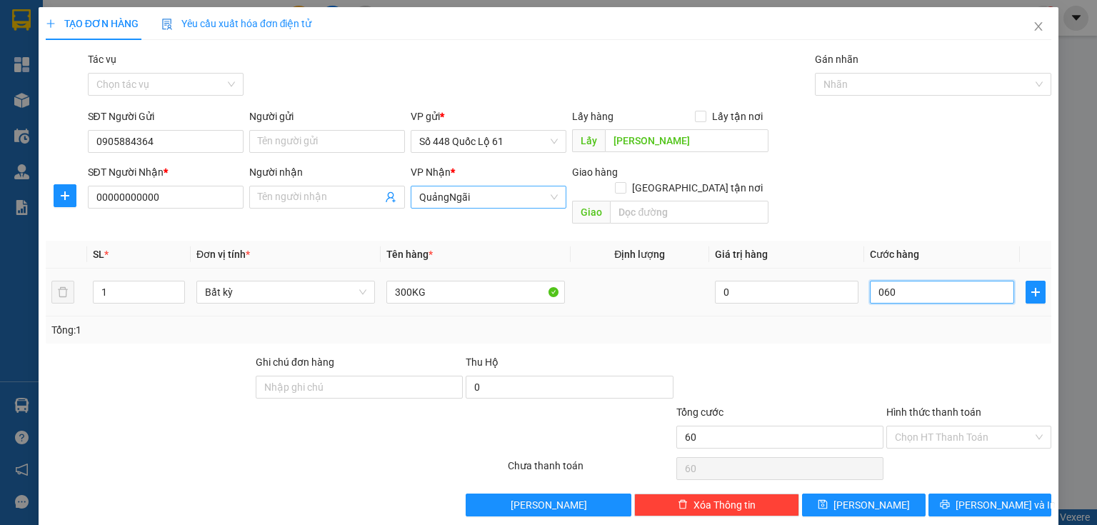
type input "600"
type input "0.600"
type input "60"
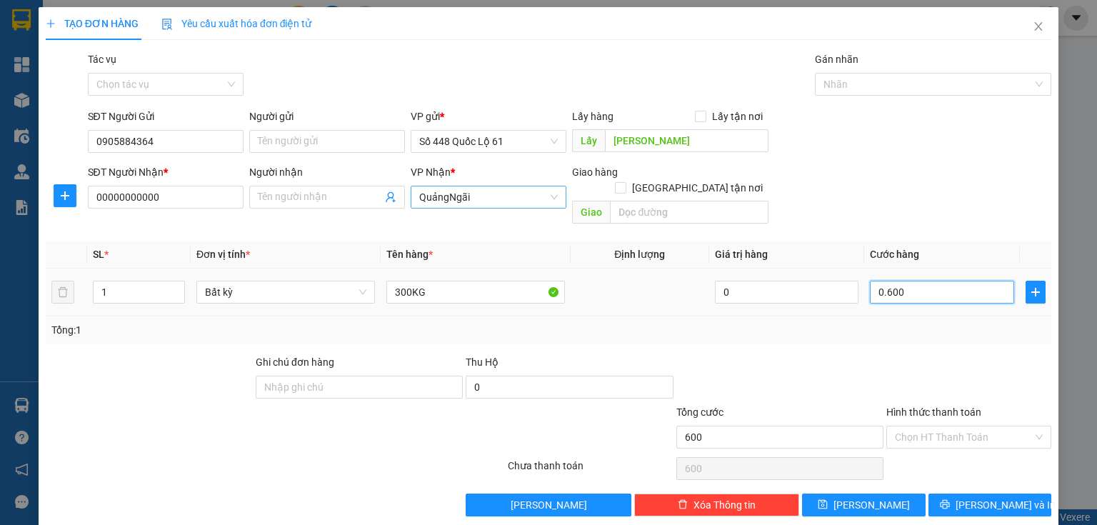
type input "060"
type input "6"
type input "06"
type input "0"
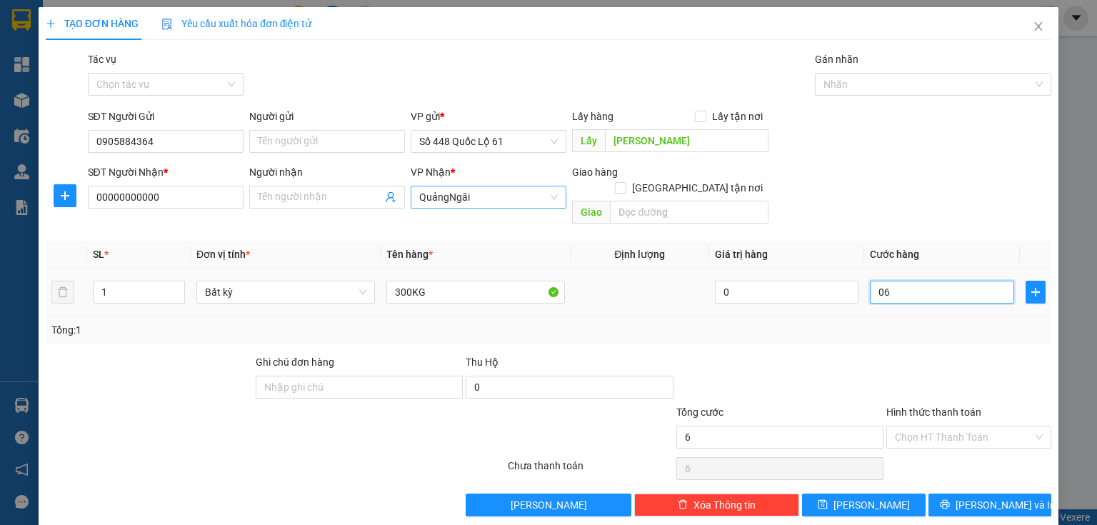
type input "0"
type input "9"
type input "09"
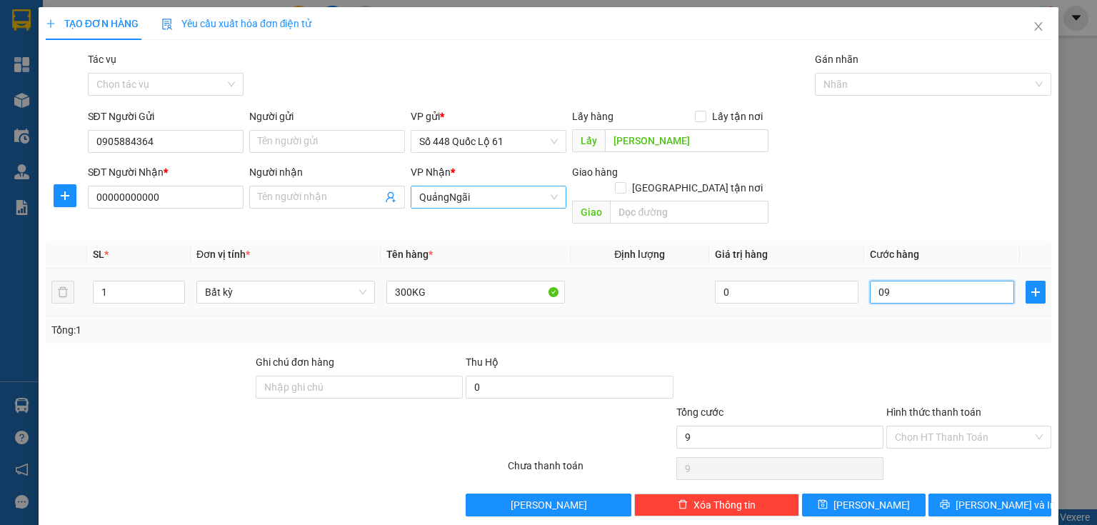
type input "90"
type input "090"
type input "900"
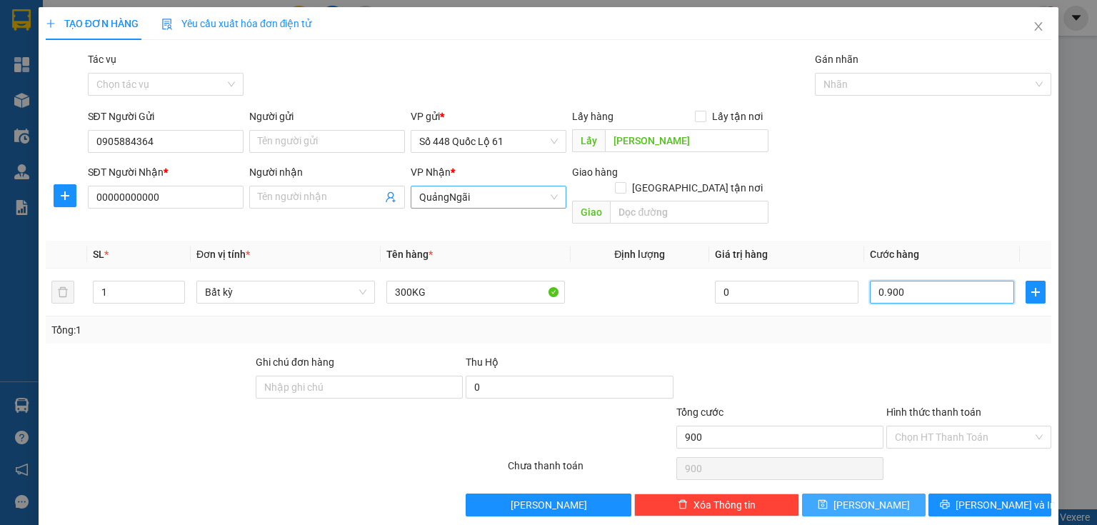
type input "0.900"
type input "900.000"
click at [864, 497] on span "Lưu" at bounding box center [872, 505] width 76 height 16
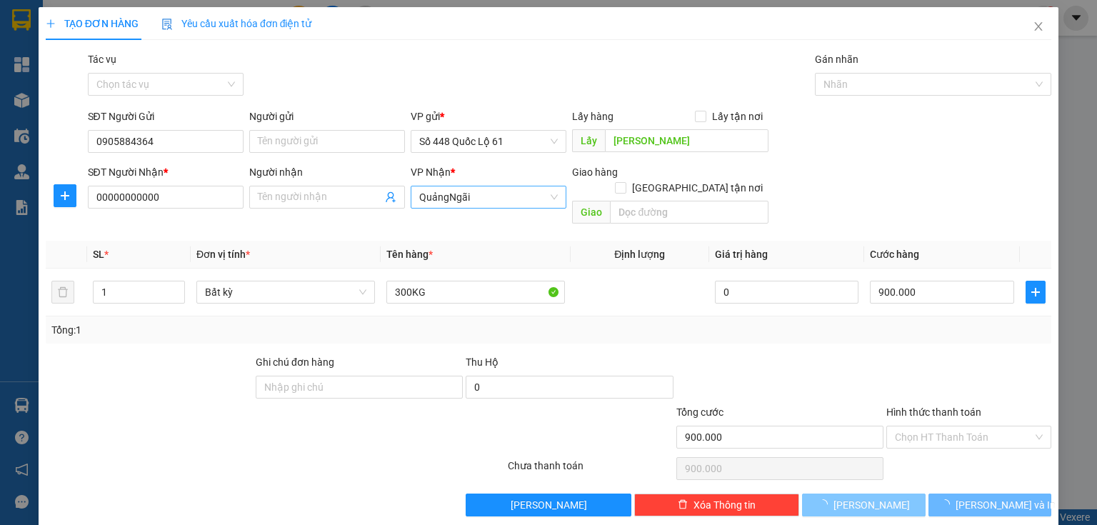
type input "0"
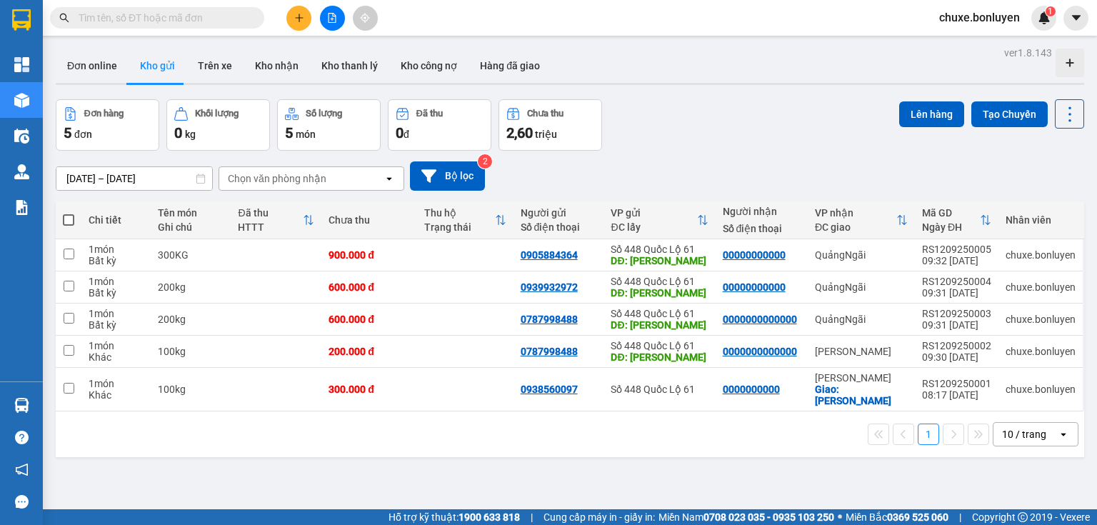
click at [291, 16] on button at bounding box center [298, 18] width 25 height 25
click at [319, 50] on div "Tạo đơn hàng" at bounding box center [348, 53] width 107 height 27
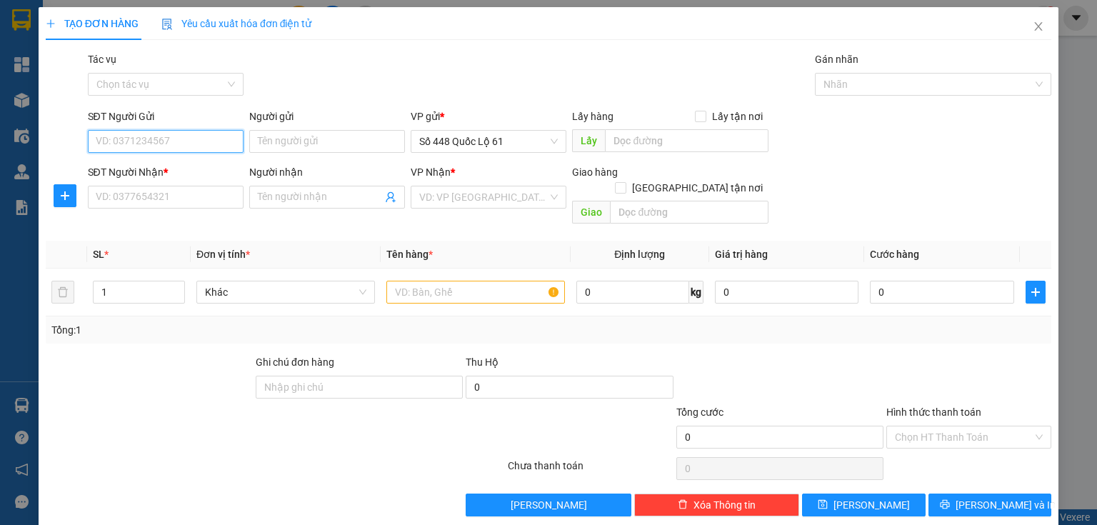
click at [183, 133] on input "SĐT Người Gửi" at bounding box center [166, 141] width 156 height 23
click at [159, 169] on div "0358996644" at bounding box center [164, 170] width 137 height 16
type input "0358996644"
type input "MINH PHÁT"
type input "000000000000"
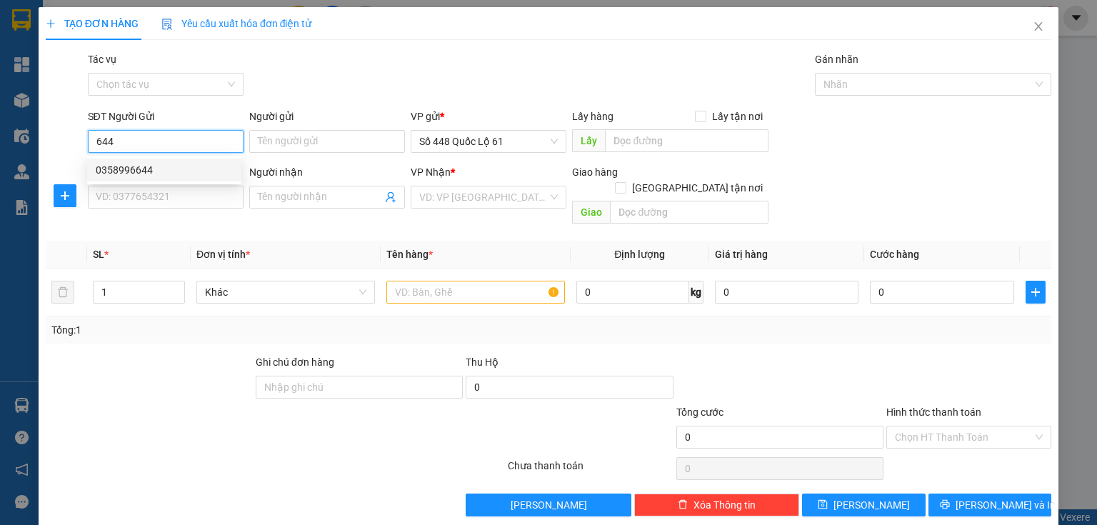
type input "HUY ĐN"
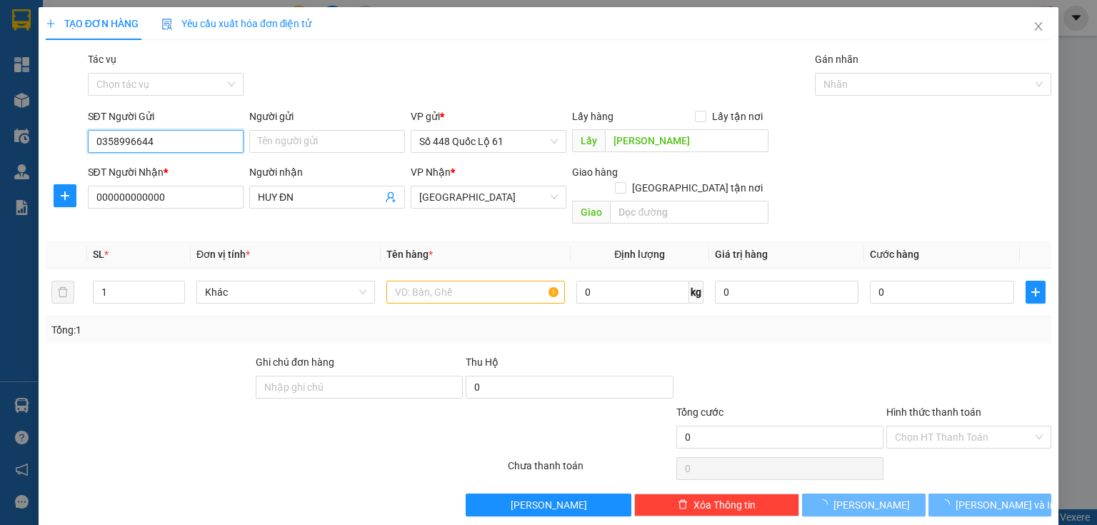
type input "200.000"
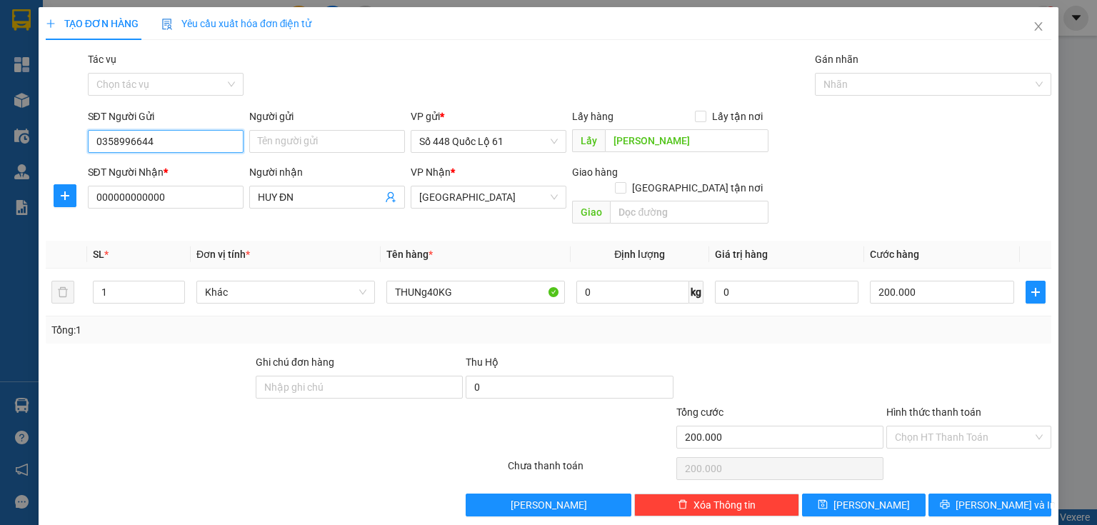
type input "0358996644"
click at [349, 211] on div "Người nhận HUY ĐN" at bounding box center [327, 189] width 156 height 50
click at [349, 203] on input "HUY ĐN" at bounding box center [320, 197] width 124 height 16
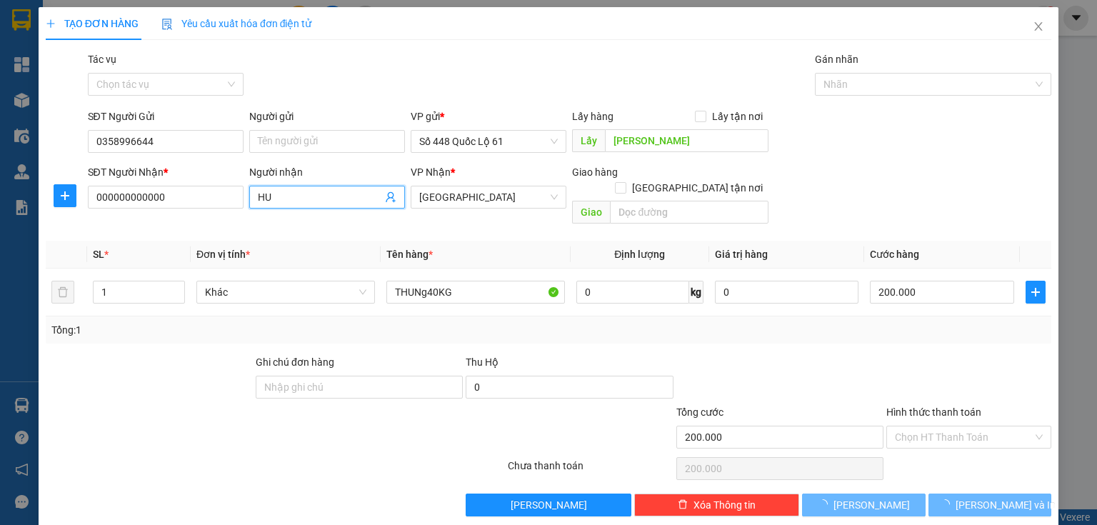
type input "H"
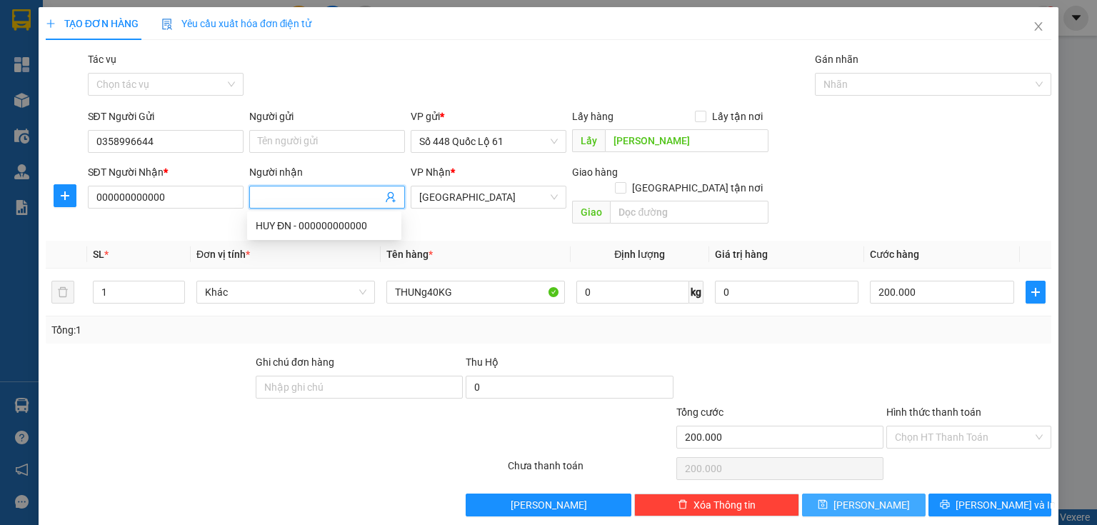
click at [824, 494] on button "Lưu" at bounding box center [864, 505] width 124 height 23
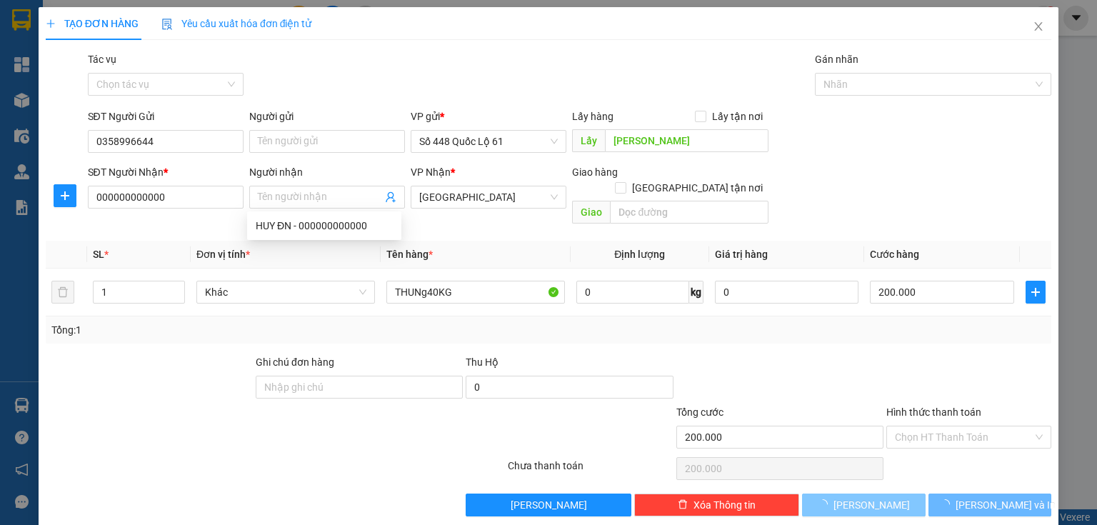
type input "0"
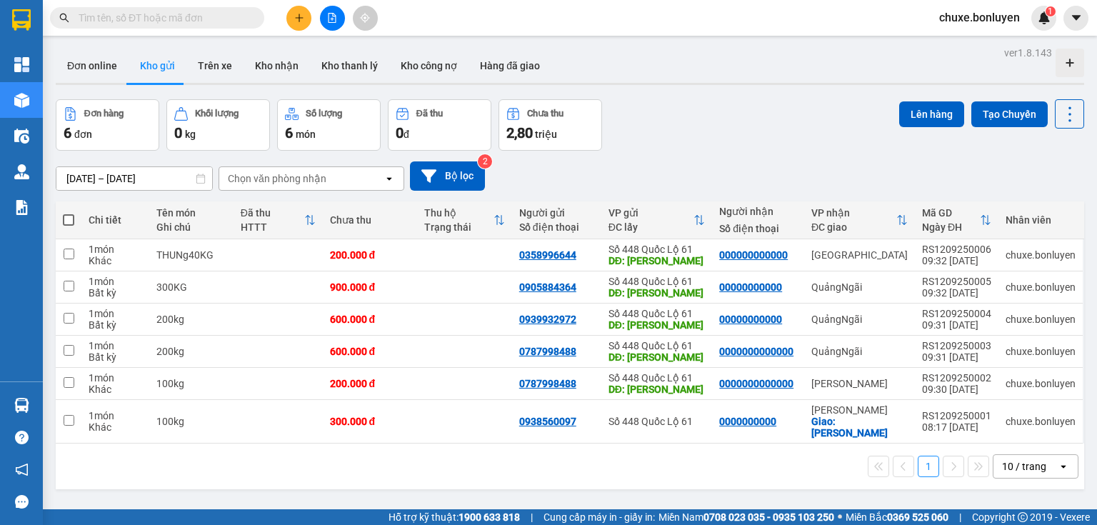
click at [1058, 461] on icon "open" at bounding box center [1063, 466] width 11 height 11
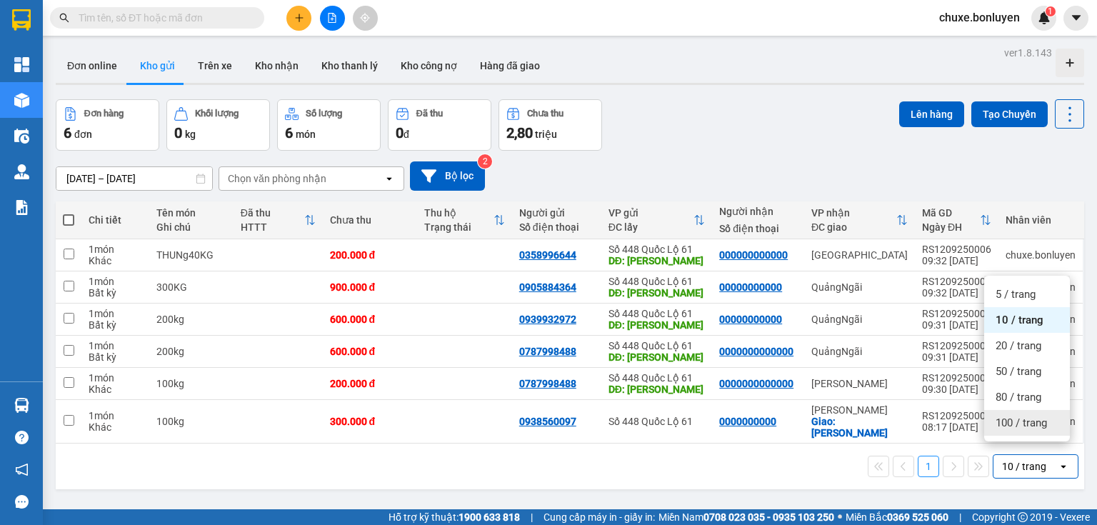
click at [1040, 419] on span "100 / trang" at bounding box center [1021, 423] width 51 height 14
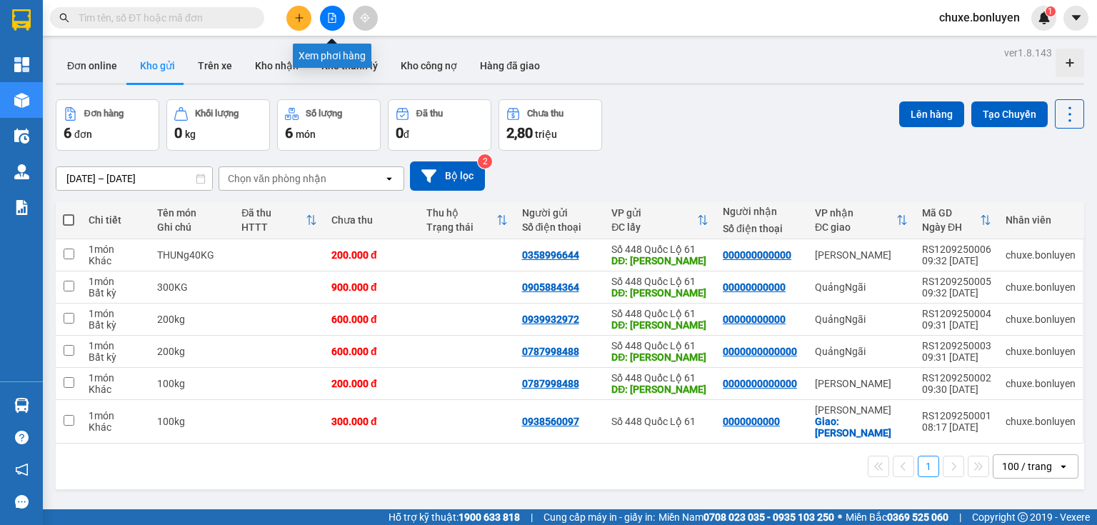
click at [337, 24] on button at bounding box center [332, 18] width 25 height 25
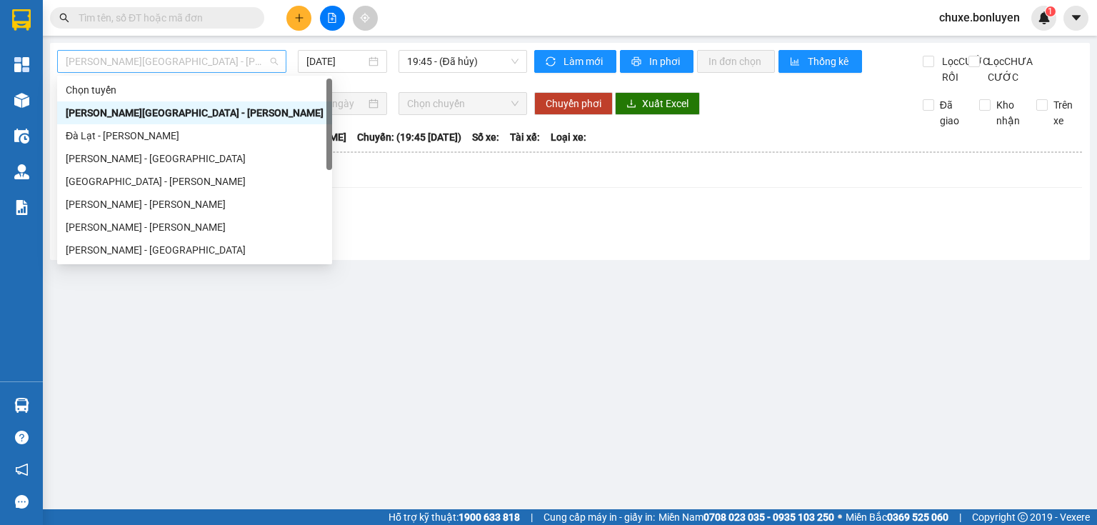
click at [221, 57] on span "Phú Quốc - Sài Gòn - Bình Phước" at bounding box center [172, 61] width 212 height 21
click at [119, 249] on div "Hà Tiên - Đà Nẵng" at bounding box center [195, 250] width 258 height 16
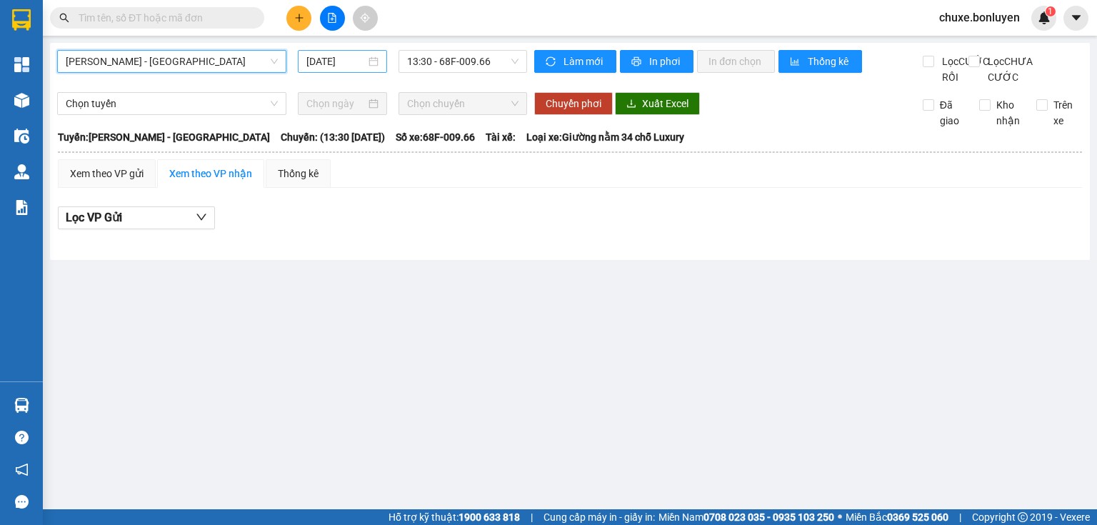
click at [350, 62] on input "12/09/2025" at bounding box center [335, 62] width 59 height 16
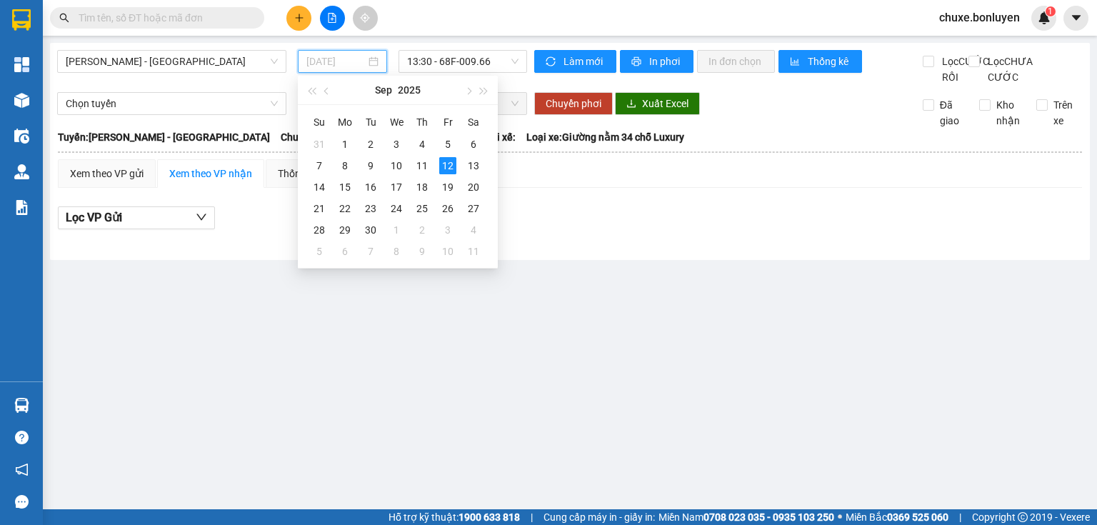
click at [443, 168] on div "12" at bounding box center [447, 165] width 17 height 17
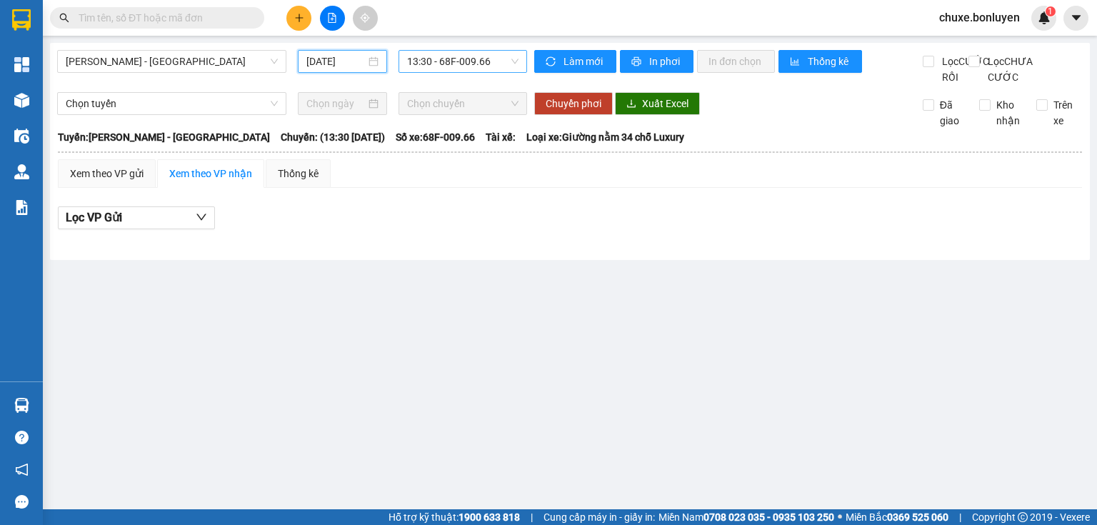
click at [454, 60] on span "13:30 - 68F-009.66" at bounding box center [463, 61] width 112 height 21
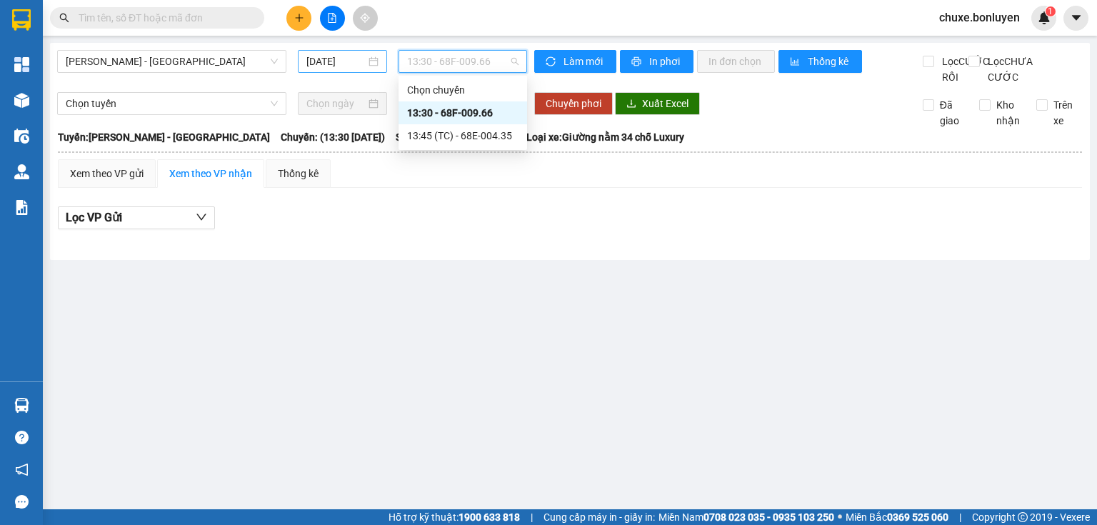
click at [343, 56] on input "12/09/2025" at bounding box center [335, 62] width 59 height 16
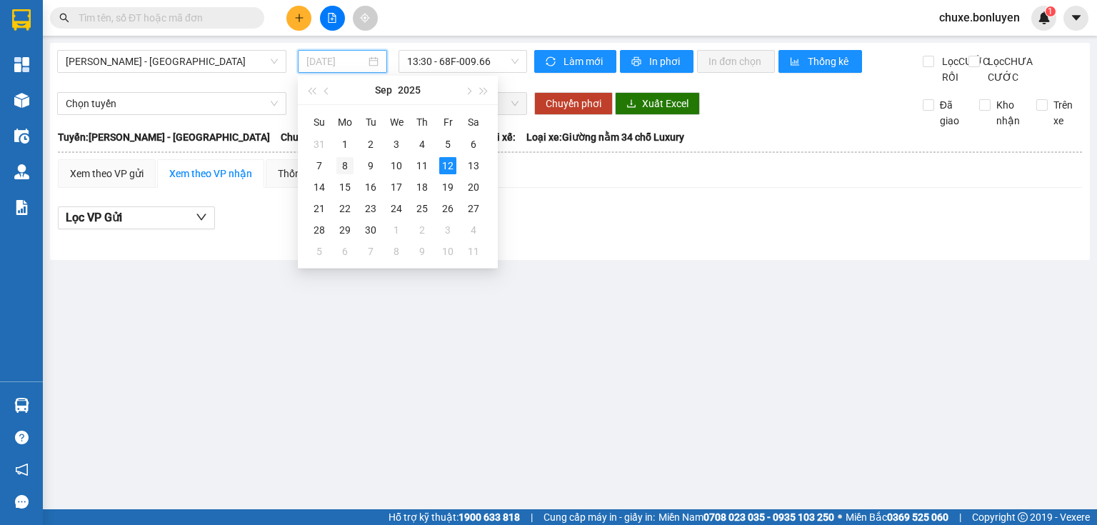
click at [349, 166] on div "8" at bounding box center [344, 165] width 17 height 17
type input "08/09/2025"
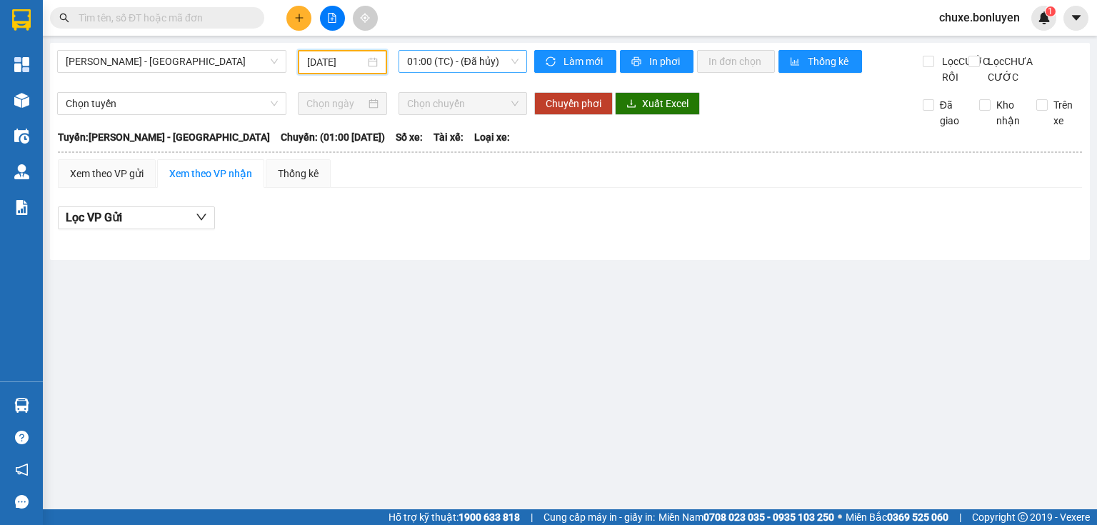
click at [471, 54] on span "01:00 (TC) - (Đã hủy)" at bounding box center [463, 61] width 112 height 21
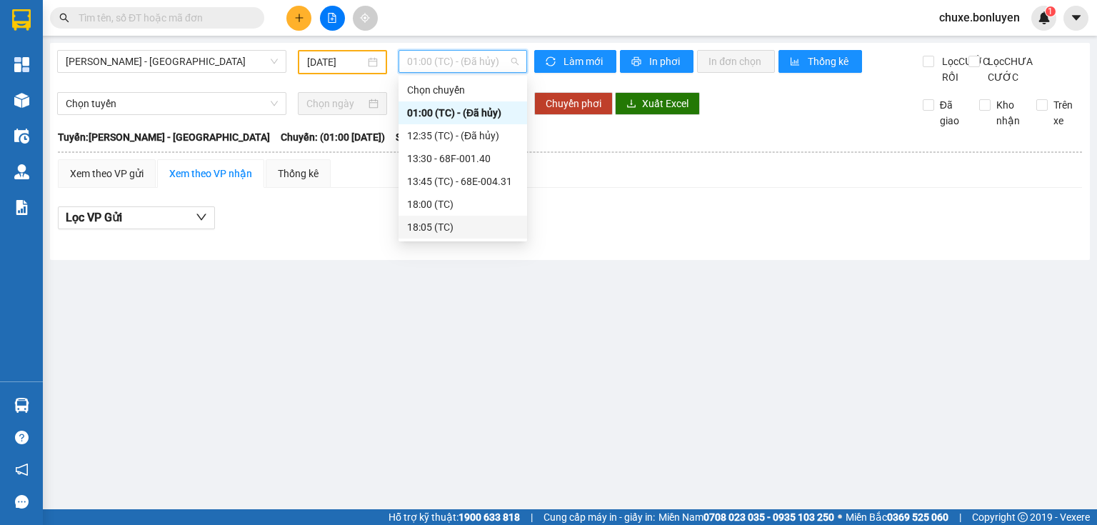
click at [458, 223] on div "18:05 (TC)" at bounding box center [462, 227] width 111 height 16
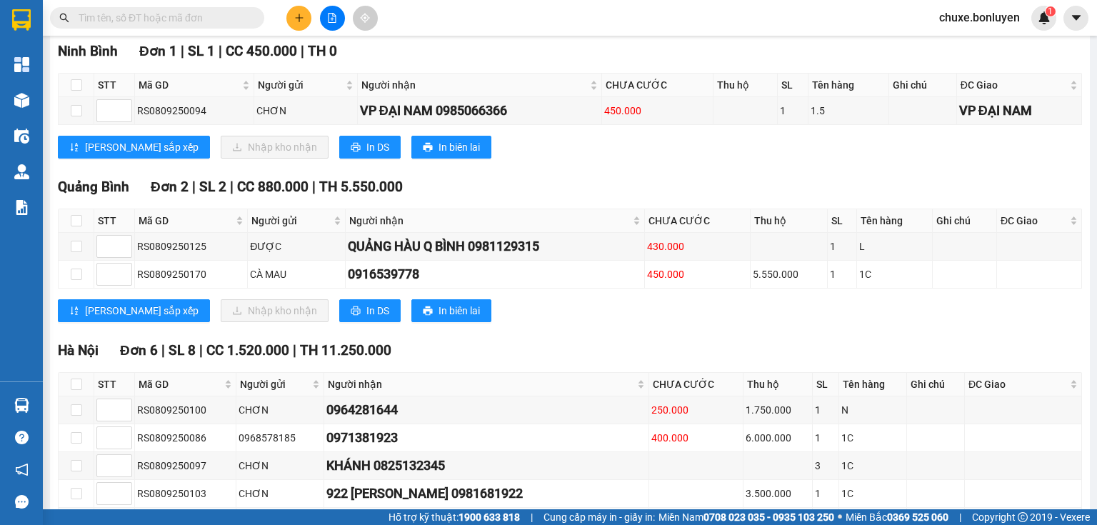
scroll to position [1286, 0]
